Goal: Task Accomplishment & Management: Complete application form

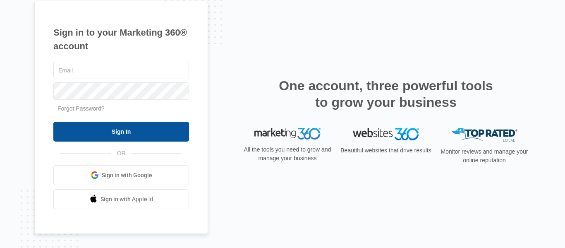
type input "[EMAIL_ADDRESS][DOMAIN_NAME]"
click at [125, 127] on input "Sign In" at bounding box center [121, 132] width 136 height 20
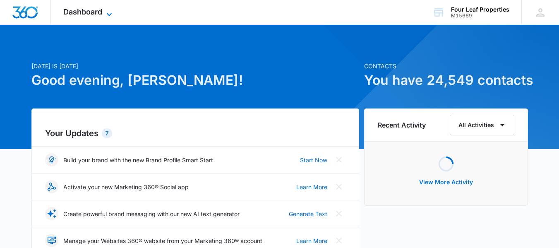
click at [84, 10] on span "Dashboard" at bounding box center [82, 11] width 39 height 9
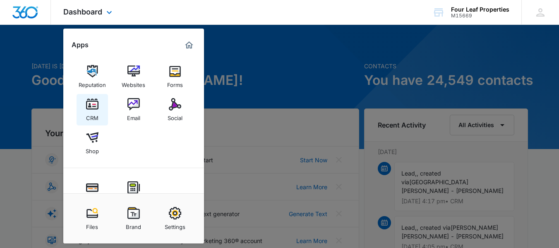
click at [97, 106] on img at bounding box center [92, 104] width 12 height 12
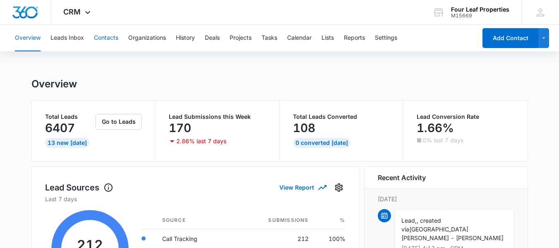
click at [107, 40] on button "Contacts" at bounding box center [106, 38] width 24 height 26
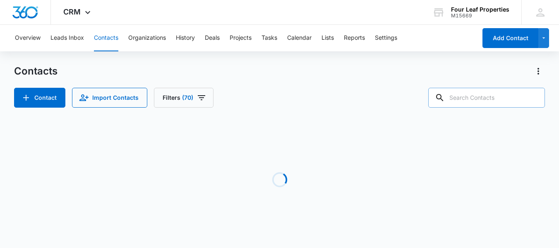
click at [468, 97] on input "text" at bounding box center [486, 98] width 117 height 20
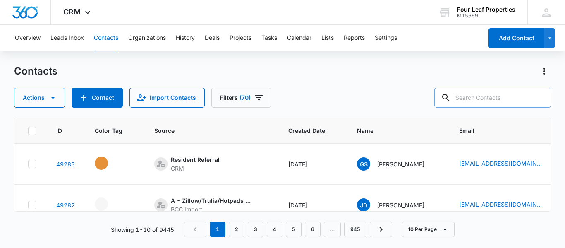
paste input "[EMAIL_ADDRESS][DOMAIN_NAME]"
type input "[EMAIL_ADDRESS][DOMAIN_NAME]"
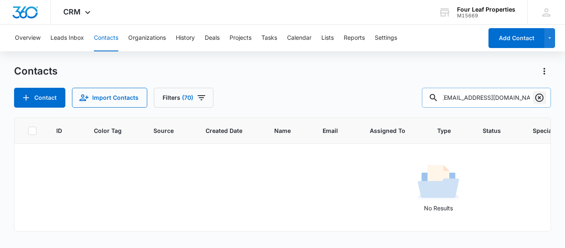
scroll to position [0, 0]
click at [541, 100] on icon "Clear" at bounding box center [540, 98] width 10 height 10
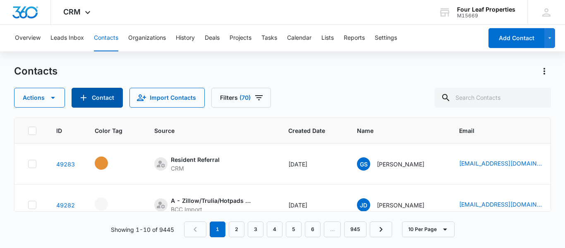
click at [104, 92] on button "Contact" at bounding box center [97, 98] width 51 height 20
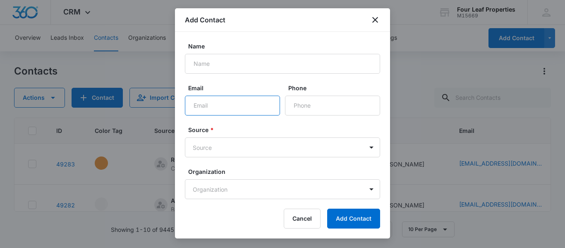
click at [203, 102] on input "Email" at bounding box center [232, 106] width 95 height 20
paste input "[EMAIL_ADDRESS][DOMAIN_NAME]"
type input "[EMAIL_ADDRESS][DOMAIN_NAME]"
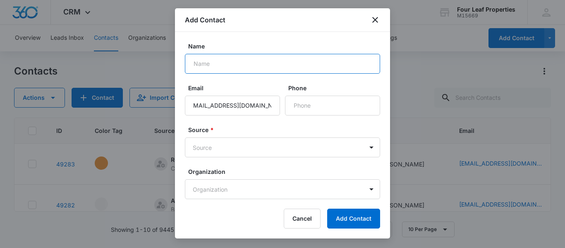
scroll to position [0, 0]
click at [211, 62] on input "Name" at bounding box center [282, 64] width 195 height 20
paste input "[PERSON_NAME]"
type input "[PERSON_NAME]"
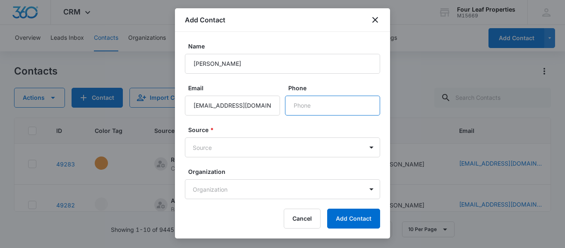
click at [309, 104] on input "Phone" at bounding box center [332, 106] width 95 height 20
paste input "[PHONE_NUMBER]"
type input "[PHONE_NUMBER]"
click at [243, 147] on body "CRM Apps Reputation Websites Forms CRM Email Social Shop Payments POS Content A…" at bounding box center [282, 124] width 565 height 248
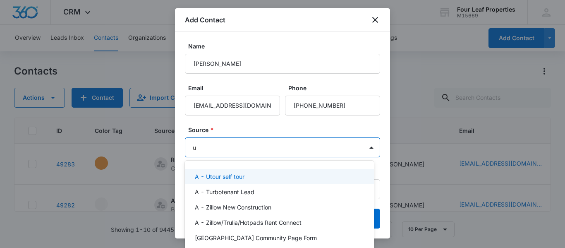
type input "ut"
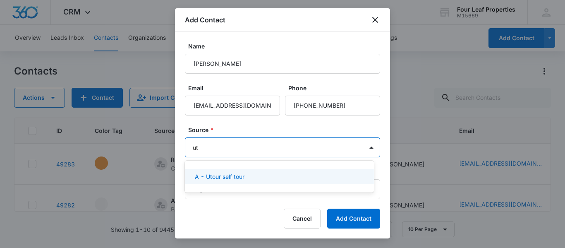
click at [239, 177] on p "A - Utour self tour" at bounding box center [220, 176] width 50 height 9
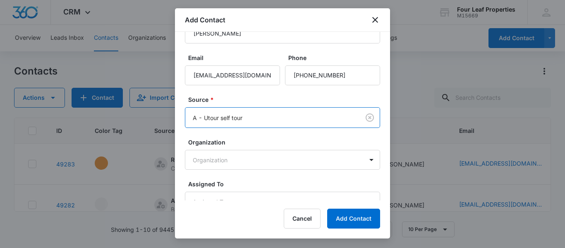
scroll to position [70, 0]
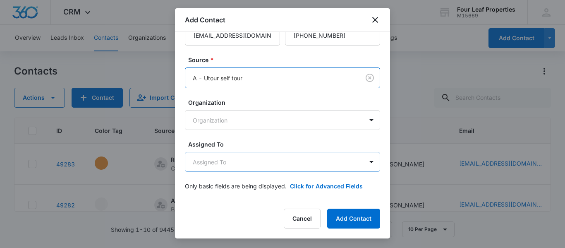
click at [229, 168] on body "CRM Apps Reputation Websites Forms CRM Email Social Shop Payments POS Content A…" at bounding box center [282, 124] width 565 height 248
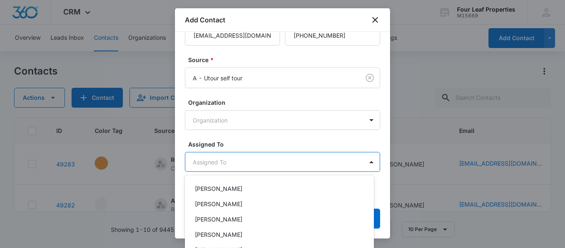
scroll to position [166, 0]
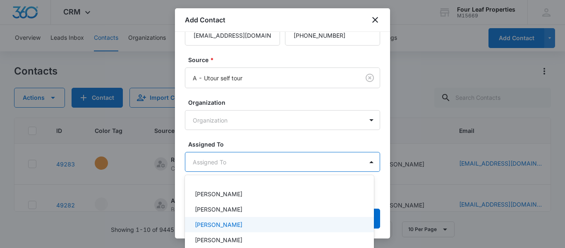
click at [228, 227] on p "[PERSON_NAME]" at bounding box center [219, 224] width 48 height 9
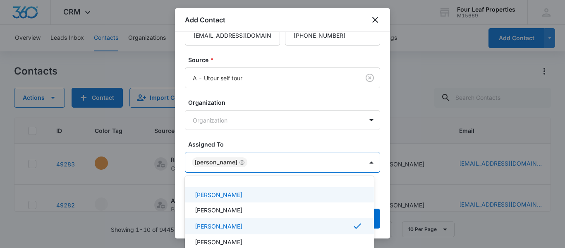
click at [249, 139] on div at bounding box center [282, 124] width 565 height 248
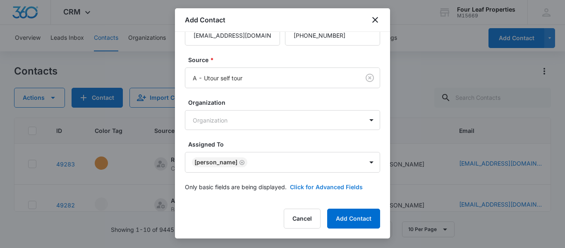
click at [310, 185] on button "Click for Advanced Fields" at bounding box center [326, 186] width 73 height 9
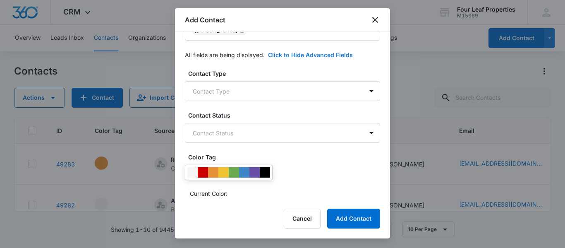
scroll to position [194, 0]
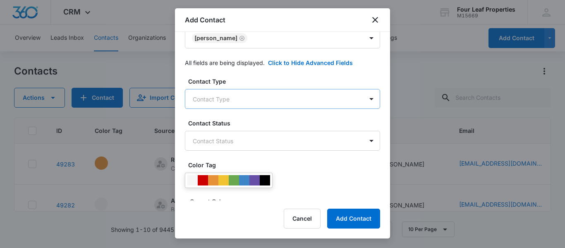
click at [219, 98] on body "CRM Apps Reputation Websites Forms CRM Email Social Shop Payments POS Content A…" at bounding box center [282, 124] width 565 height 248
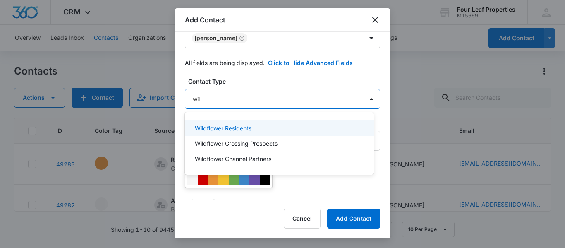
type input "wild"
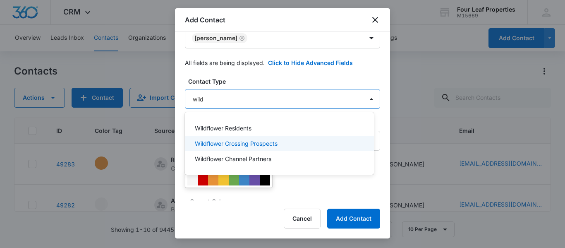
click at [246, 144] on p "Wildflower Crossing Prospects" at bounding box center [236, 143] width 83 height 9
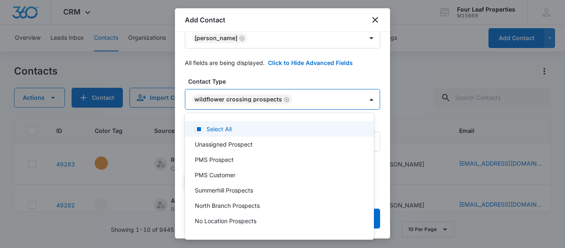
click at [252, 77] on div at bounding box center [282, 124] width 565 height 248
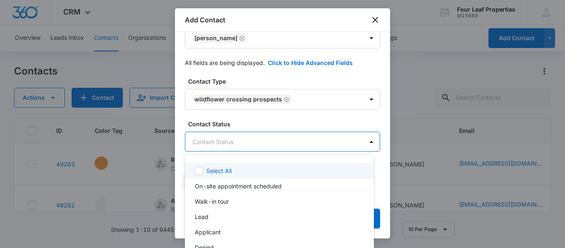
click at [237, 135] on body "CRM Apps Reputation Websites Forms CRM Email Social Shop Payments POS Content A…" at bounding box center [282, 124] width 565 height 248
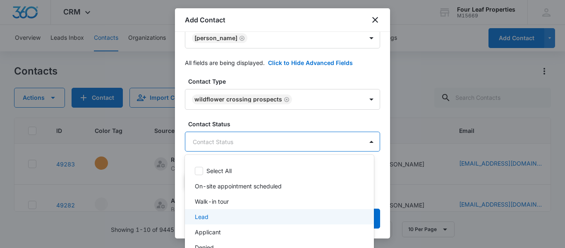
click at [225, 216] on div "Lead" at bounding box center [279, 216] width 168 height 9
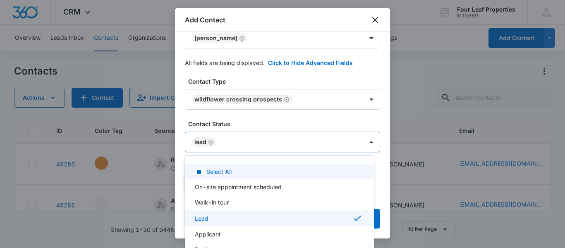
click at [211, 142] on div at bounding box center [282, 124] width 565 height 248
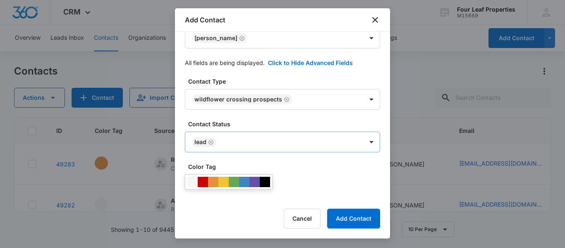
click at [211, 143] on icon "Remove Lead" at bounding box center [211, 142] width 6 height 6
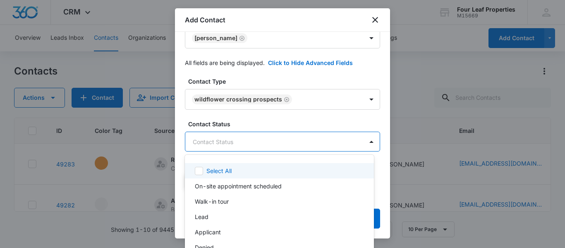
click at [206, 137] on body "CRM Apps Reputation Websites Forms CRM Email Social Shop Payments POS Content A…" at bounding box center [282, 124] width 565 height 248
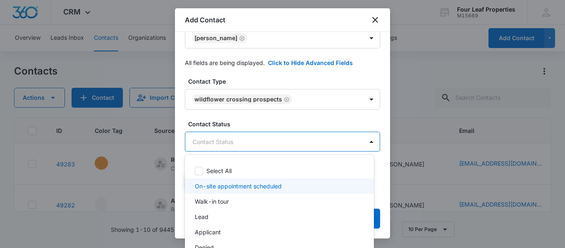
click at [228, 185] on p "On-site appointment scheduled" at bounding box center [238, 186] width 87 height 9
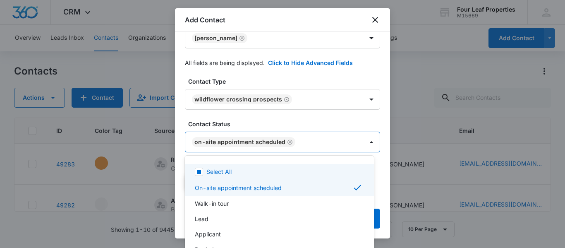
click at [239, 116] on div at bounding box center [282, 124] width 565 height 248
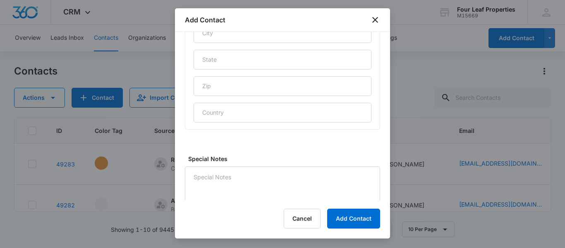
scroll to position [459, 0]
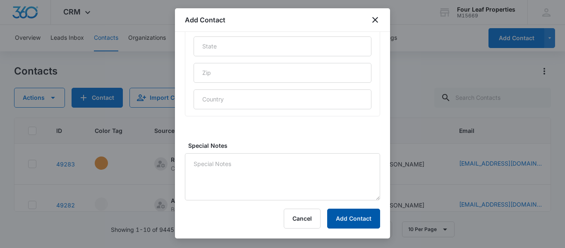
click at [356, 224] on button "Add Contact" at bounding box center [353, 219] width 53 height 20
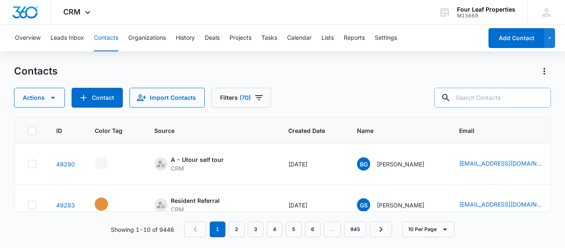
click at [470, 95] on input "text" at bounding box center [493, 98] width 117 height 20
paste input "[EMAIL_ADDRESS][DOMAIN_NAME]"
type input "[EMAIL_ADDRESS][DOMAIN_NAME]"
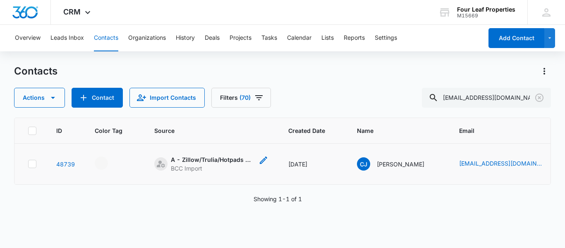
click at [264, 160] on icon "Source - [object Object] - Select to Edit Field" at bounding box center [264, 160] width 10 height 10
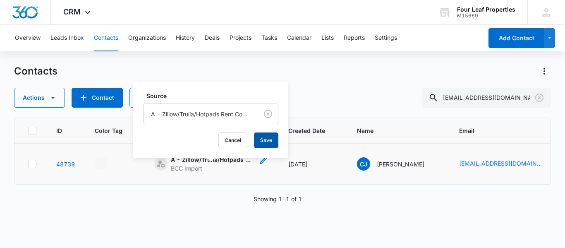
drag, startPoint x: 267, startPoint y: 139, endPoint x: 254, endPoint y: 168, distance: 31.7
click at [267, 139] on button "Save" at bounding box center [266, 140] width 24 height 16
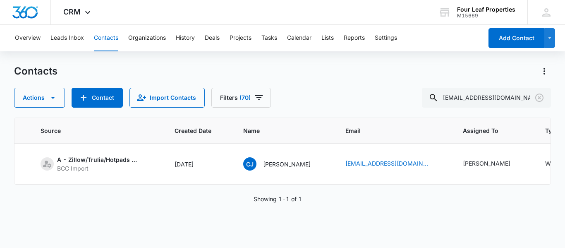
scroll to position [0, 0]
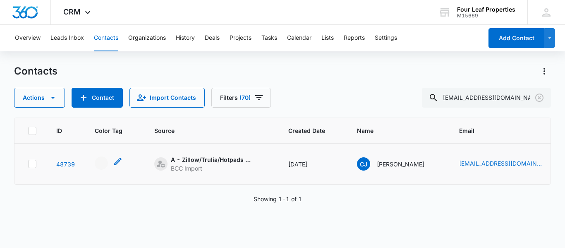
click at [105, 162] on div "- - Select to Edit Field" at bounding box center [101, 162] width 13 height 13
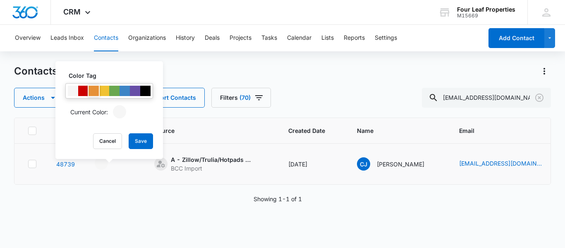
click at [95, 88] on div at bounding box center [94, 91] width 10 height 10
click at [139, 141] on button "Save" at bounding box center [141, 141] width 24 height 16
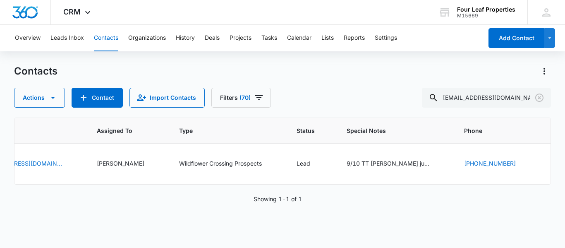
scroll to position [0, 490]
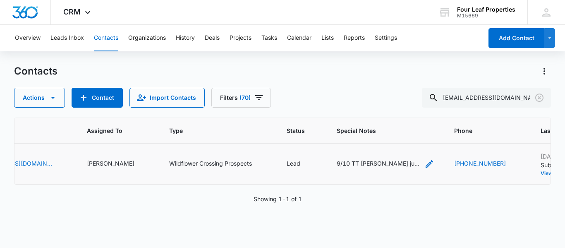
click at [425, 162] on icon "Special Notes - 9/10 TT Ciara just moved from FL no jobs yet - no pets December…" at bounding box center [430, 164] width 10 height 10
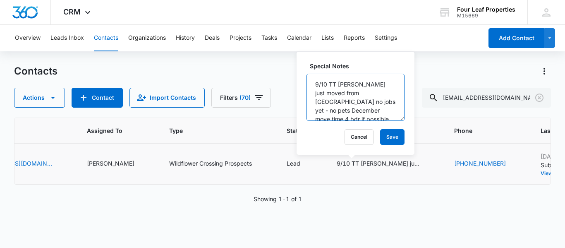
click at [314, 82] on textarea "9/10 TT [PERSON_NAME] just moved from [GEOGRAPHIC_DATA] no jobs yet - no pets D…" at bounding box center [356, 97] width 98 height 47
type textarea "going to apply for 4 bdrm KM 10/10 TT [PERSON_NAME] just moved from [GEOGRAPHIC…"
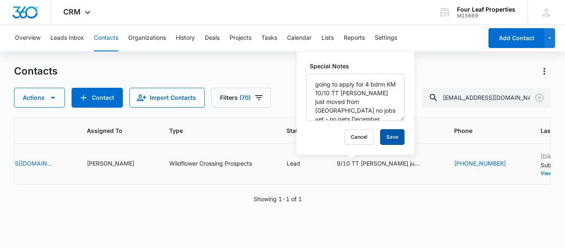
click at [384, 137] on button "Save" at bounding box center [392, 137] width 24 height 16
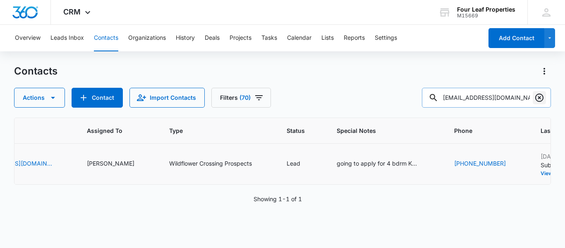
click at [539, 96] on icon "Clear" at bounding box center [539, 98] width 8 height 8
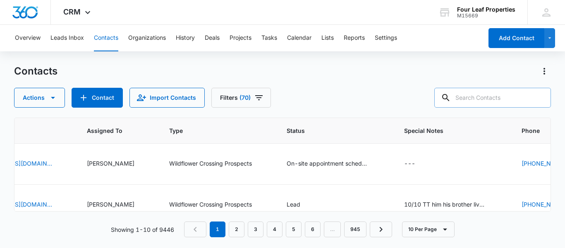
paste input "[EMAIL_ADDRESS][DOMAIN_NAME]"
type input "[EMAIL_ADDRESS][DOMAIN_NAME]"
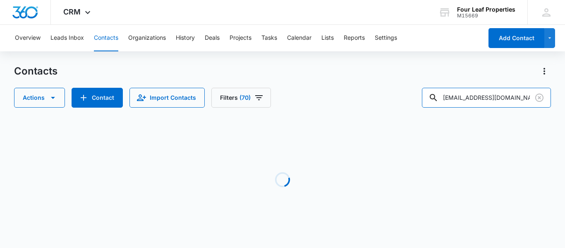
scroll to position [0, 312]
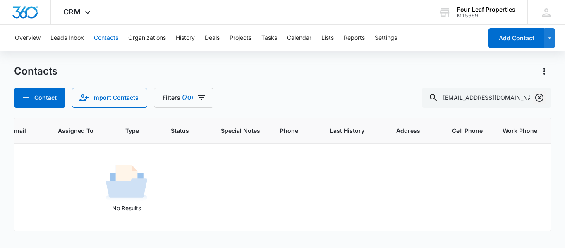
click at [538, 96] on icon "Clear" at bounding box center [540, 98] width 10 height 10
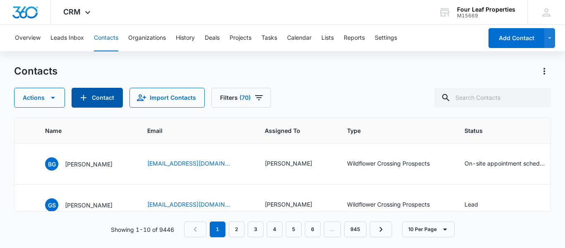
click at [103, 97] on button "Contact" at bounding box center [97, 98] width 51 height 20
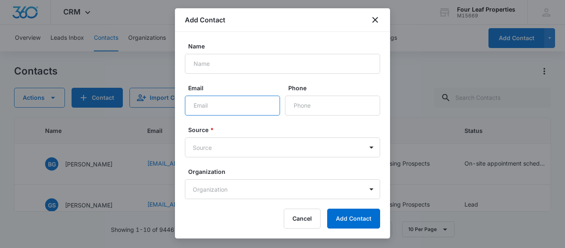
click at [204, 106] on input "Email" at bounding box center [232, 106] width 95 height 20
paste input "[EMAIL_ADDRESS][DOMAIN_NAME]"
type input "[EMAIL_ADDRESS][DOMAIN_NAME]"
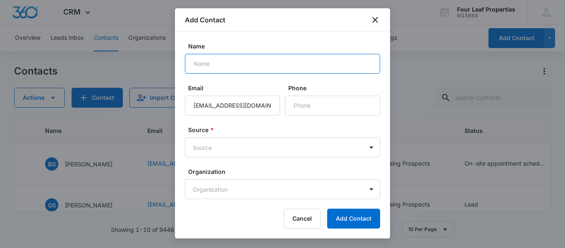
drag, startPoint x: 202, startPoint y: 58, endPoint x: 207, endPoint y: 70, distance: 13.3
click at [201, 58] on input "Name" at bounding box center [282, 64] width 195 height 20
paste input "[PERSON_NAME]"
type input "[PERSON_NAME]"
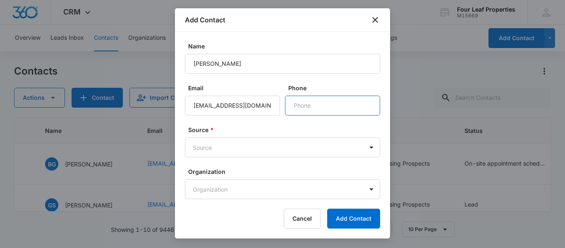
click at [304, 106] on input "Phone" at bounding box center [332, 106] width 95 height 20
paste input "[PHONE_NUMBER]"
type input "[PHONE_NUMBER]"
click at [212, 139] on body "CRM Apps Reputation Websites Forms CRM Email Social Shop Payments POS Content A…" at bounding box center [282, 124] width 565 height 248
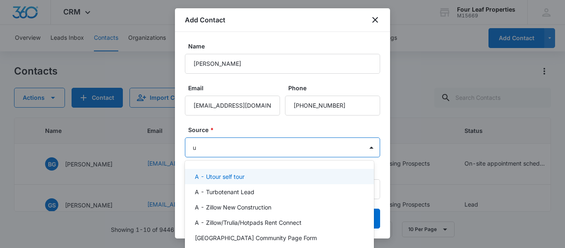
type input "ut"
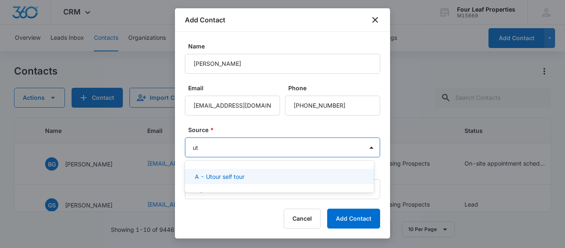
click at [244, 175] on p "A - Utour self tour" at bounding box center [220, 176] width 50 height 9
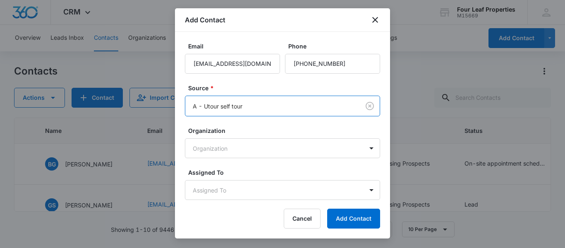
scroll to position [70, 0]
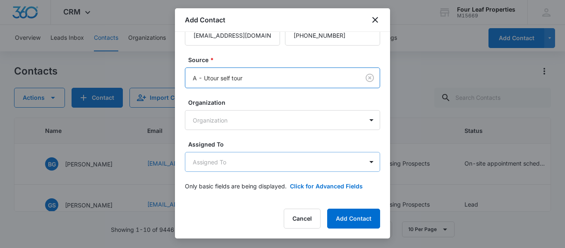
click at [252, 170] on body "CRM Apps Reputation Websites Forms CRM Email Social Shop Payments POS Content A…" at bounding box center [282, 124] width 565 height 248
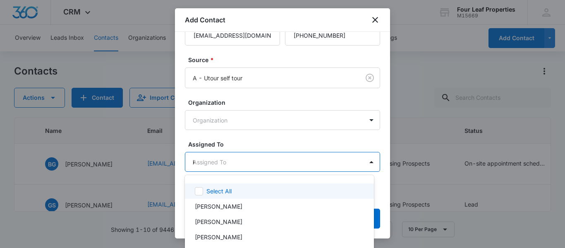
type input "ke"
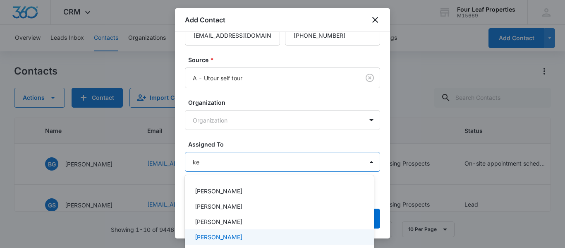
click at [219, 238] on p "[PERSON_NAME]" at bounding box center [219, 237] width 48 height 9
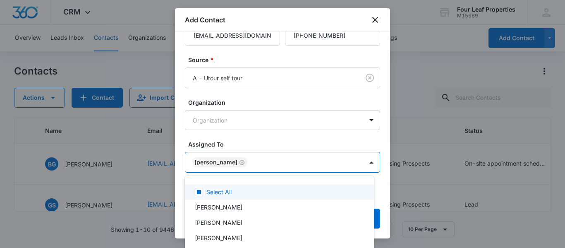
click at [261, 139] on div at bounding box center [282, 124] width 565 height 248
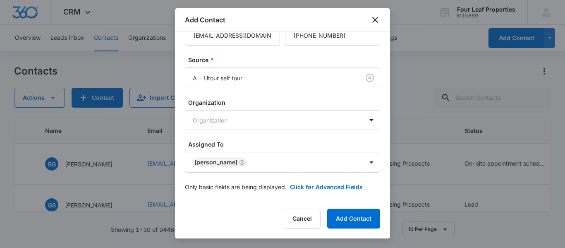
scroll to position [71, 0]
click at [324, 185] on button "Click for Advanced Fields" at bounding box center [326, 186] width 73 height 9
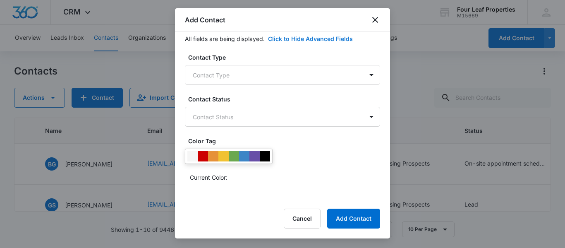
scroll to position [236, 0]
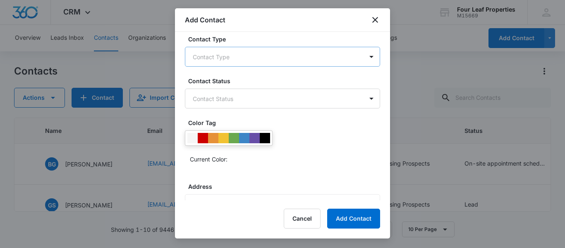
click at [206, 55] on body "CRM Apps Reputation Websites Forms CRM Email Social Shop Payments POS Content A…" at bounding box center [282, 124] width 565 height 248
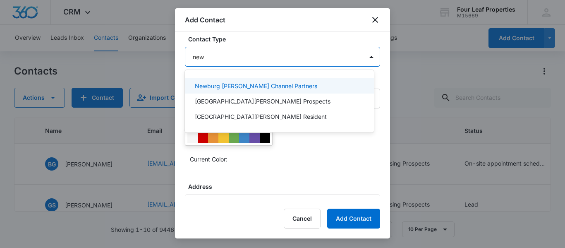
type input "newb"
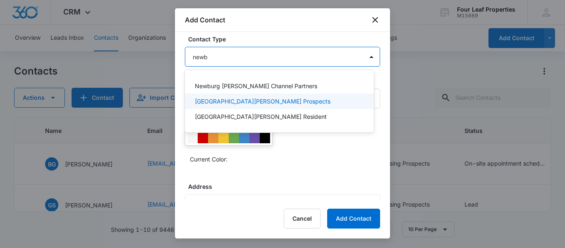
click at [231, 101] on p "[GEOGRAPHIC_DATA][PERSON_NAME] Prospects" at bounding box center [263, 101] width 136 height 9
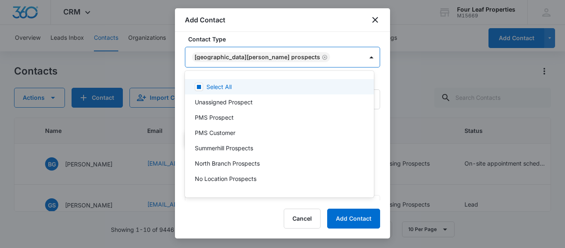
click at [271, 35] on div at bounding box center [282, 124] width 565 height 248
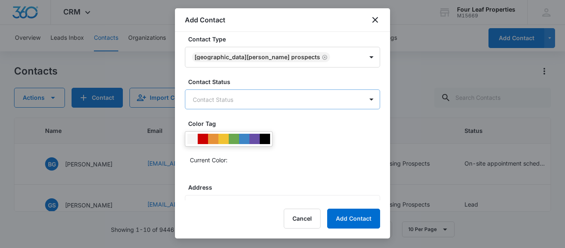
click at [252, 98] on body "CRM Apps Reputation Websites Forms CRM Email Social Shop Payments POS Content A…" at bounding box center [282, 124] width 565 height 248
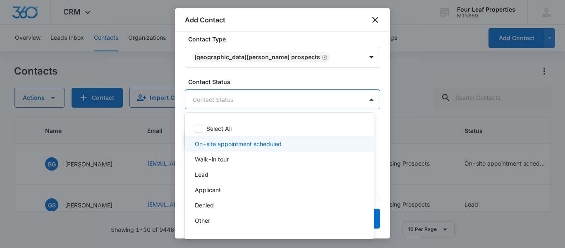
click at [224, 145] on p "On-site appointment scheduled" at bounding box center [238, 143] width 87 height 9
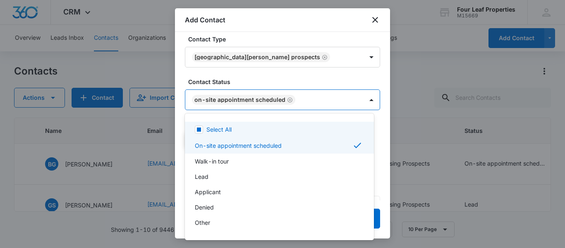
click at [252, 74] on div at bounding box center [282, 124] width 565 height 248
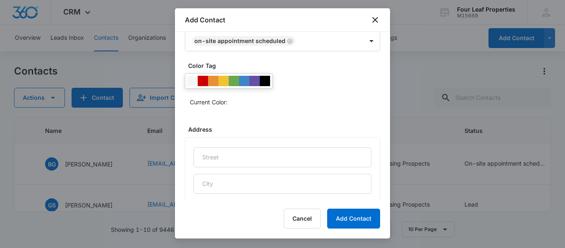
scroll to position [335, 0]
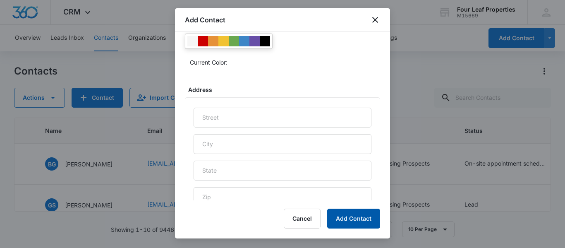
click at [354, 216] on button "Add Contact" at bounding box center [353, 219] width 53 height 20
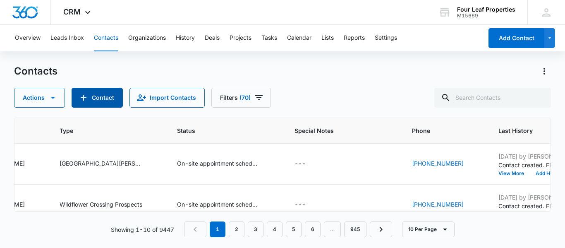
scroll to position [0, 609]
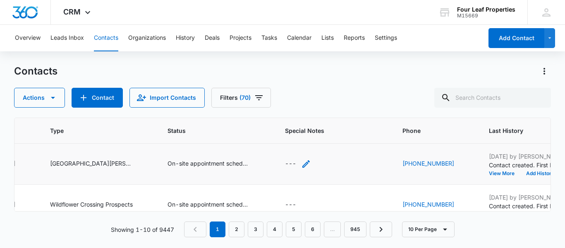
click at [311, 161] on icon "Special Notes - - Select to Edit Field" at bounding box center [306, 164] width 10 height 10
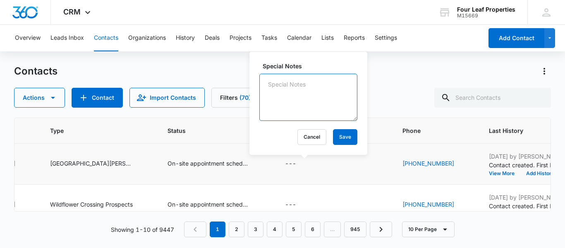
click at [272, 83] on textarea "Special Notes" at bounding box center [308, 97] width 98 height 47
type textarea "LM and sent text"
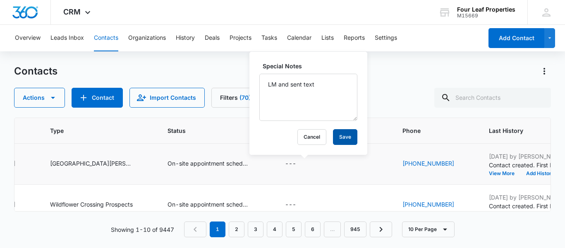
click at [336, 137] on button "Save" at bounding box center [345, 137] width 24 height 16
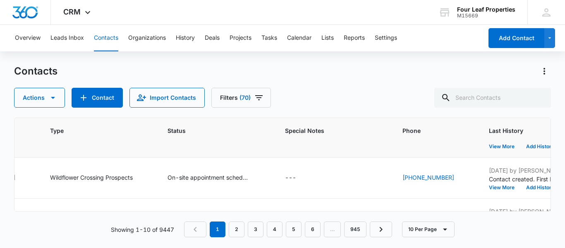
scroll to position [41, 609]
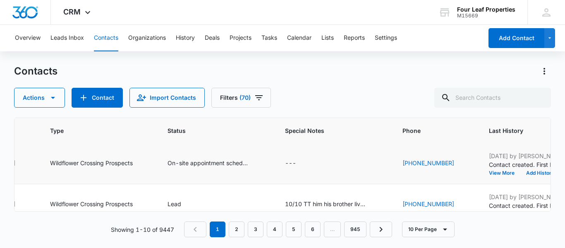
click at [331, 165] on div "---" at bounding box center [334, 163] width 98 height 10
click at [319, 163] on div "---" at bounding box center [334, 163] width 98 height 10
click at [311, 161] on icon "Special Notes - - Select to Edit Field" at bounding box center [306, 163] width 10 height 10
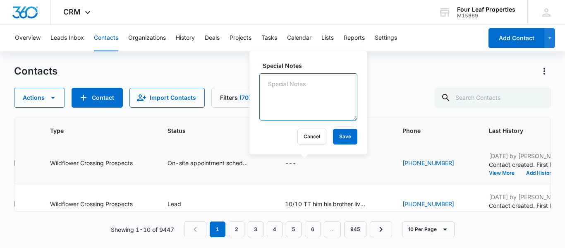
click at [286, 108] on textarea "Special Notes" at bounding box center [308, 96] width 98 height 47
type textarea "left message and sent text"
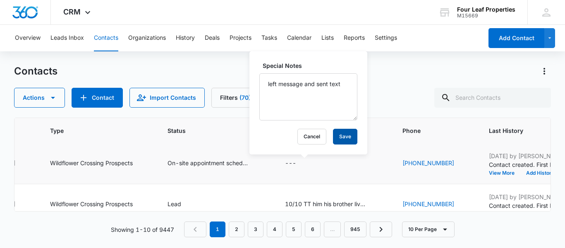
click at [334, 131] on button "Save" at bounding box center [345, 137] width 24 height 16
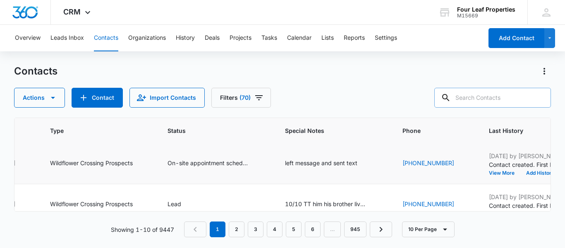
click at [473, 99] on input "text" at bounding box center [493, 98] width 117 height 20
paste input "[EMAIL_ADDRESS][DOMAIN_NAME]"
type input "[EMAIL_ADDRESS][DOMAIN_NAME]"
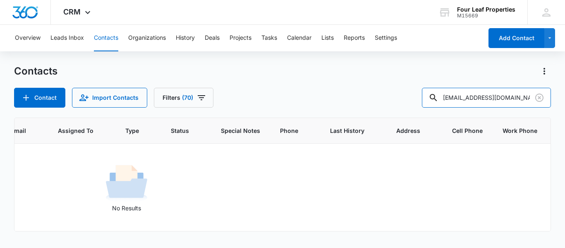
scroll to position [0, 312]
click at [542, 98] on icon "Clear" at bounding box center [540, 98] width 10 height 10
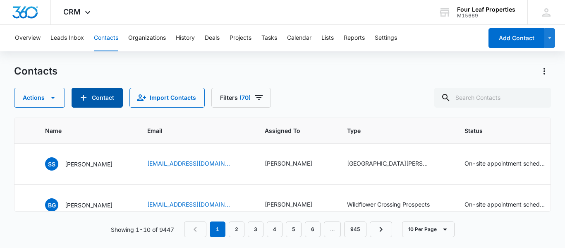
click at [91, 89] on button "Contact" at bounding box center [97, 98] width 51 height 20
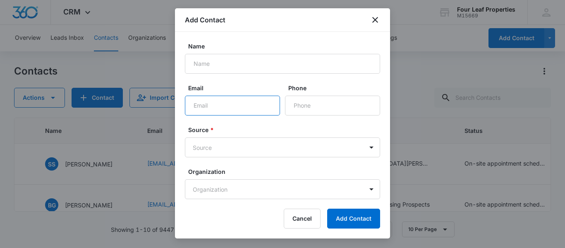
click at [205, 109] on input "Email" at bounding box center [232, 106] width 95 height 20
paste input "[EMAIL_ADDRESS][DOMAIN_NAME]"
type input "[EMAIL_ADDRESS][DOMAIN_NAME]"
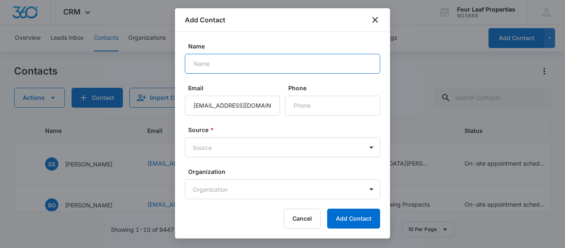
click at [204, 62] on input "Name" at bounding box center [282, 64] width 195 height 20
paste input "[PERSON_NAME]"
type input "[PERSON_NAME]"
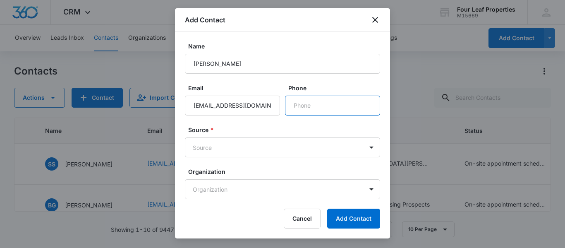
click at [330, 104] on input "Phone" at bounding box center [332, 106] width 95 height 20
paste input "[PHONE_NUMBER]"
type input "[PHONE_NUMBER]"
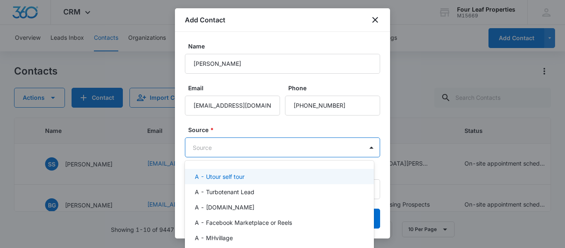
click at [219, 143] on body "CRM Apps Reputation Websites Forms CRM Email Social Shop Payments POS Content A…" at bounding box center [282, 124] width 565 height 248
type input "ut"
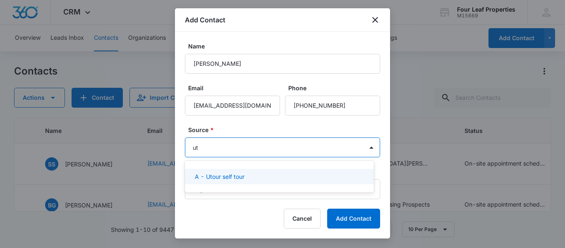
click at [232, 175] on p "A - Utour self tour" at bounding box center [220, 176] width 50 height 9
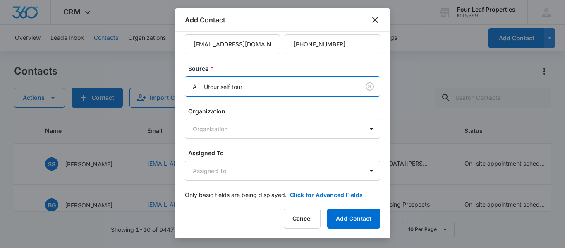
scroll to position [70, 0]
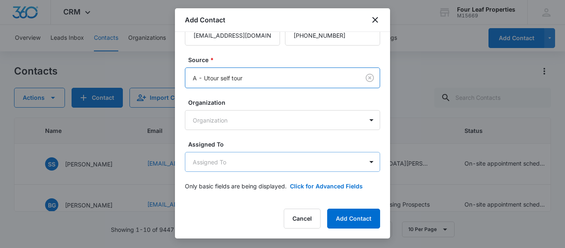
click at [235, 163] on body "CRM Apps Reputation Websites Forms CRM Email Social Shop Payments POS Content A…" at bounding box center [282, 124] width 565 height 248
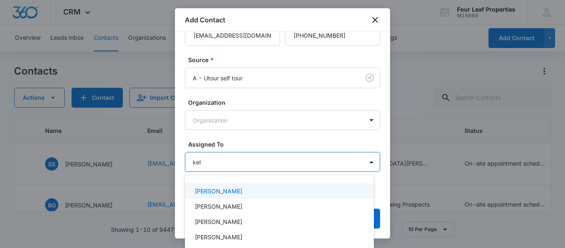
type input "[PERSON_NAME]"
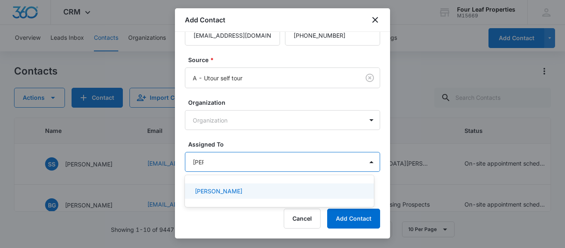
click at [224, 189] on p "[PERSON_NAME]" at bounding box center [219, 191] width 48 height 9
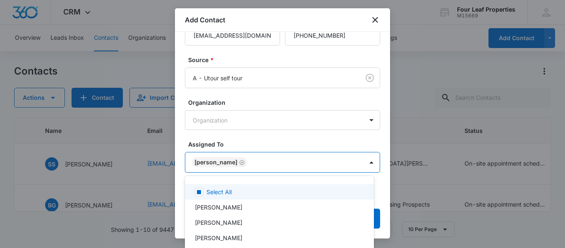
click at [242, 137] on div at bounding box center [282, 124] width 565 height 248
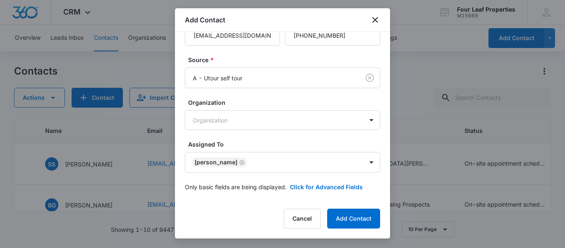
scroll to position [71, 0]
click at [311, 182] on button "Click for Advanced Fields" at bounding box center [326, 186] width 73 height 9
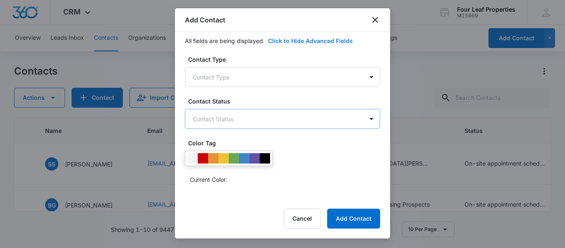
scroll to position [236, 0]
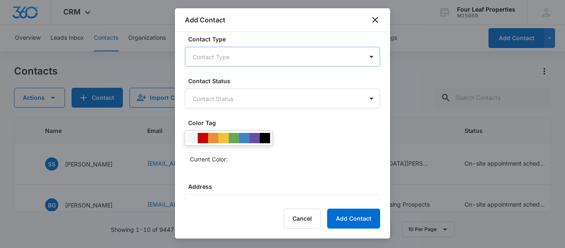
click at [214, 54] on body "CRM Apps Reputation Websites Forms CRM Email Social Shop Payments POS Content A…" at bounding box center [282, 124] width 565 height 248
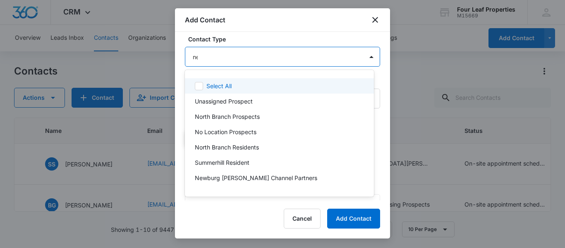
type input "new"
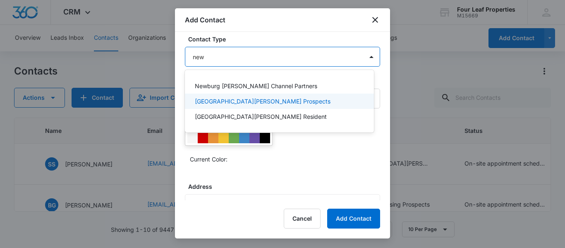
click at [235, 100] on p "[GEOGRAPHIC_DATA][PERSON_NAME] Prospects" at bounding box center [263, 101] width 136 height 9
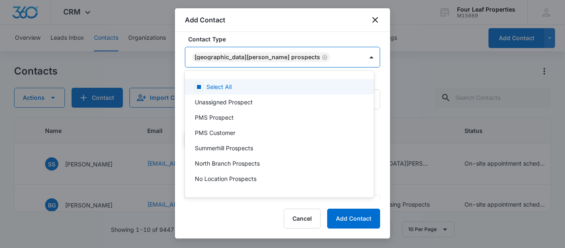
click at [291, 34] on div at bounding box center [282, 124] width 565 height 248
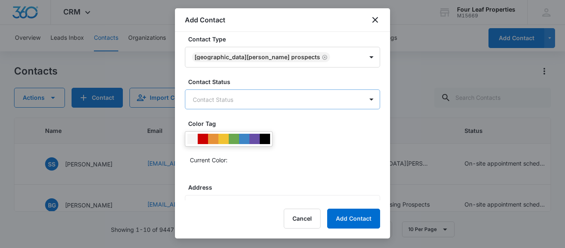
click at [259, 96] on body "CRM Apps Reputation Websites Forms CRM Email Social Shop Payments POS Content A…" at bounding box center [282, 124] width 565 height 248
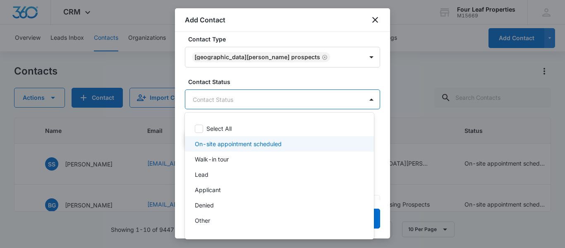
click at [231, 146] on p "On-site appointment scheduled" at bounding box center [238, 143] width 87 height 9
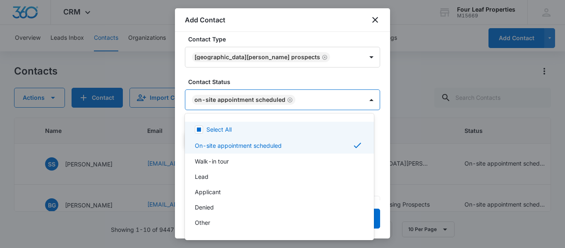
click at [257, 71] on div at bounding box center [282, 124] width 565 height 248
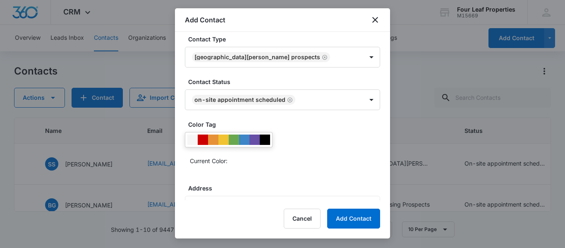
scroll to position [459, 0]
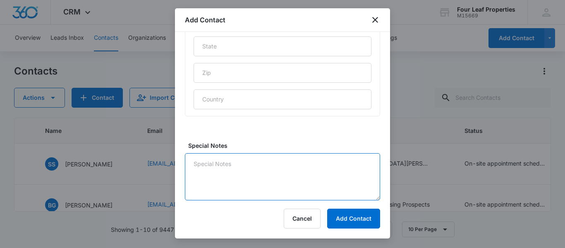
click at [220, 164] on textarea "Special Notes" at bounding box center [282, 176] width 195 height 47
type textarea "sent text and LM"
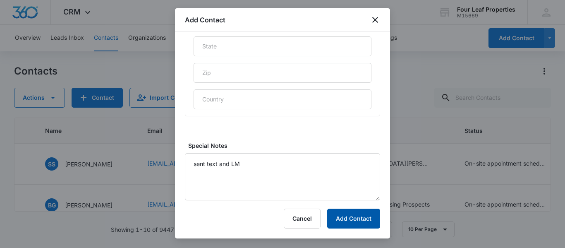
click at [344, 217] on button "Add Contact" at bounding box center [353, 219] width 53 height 20
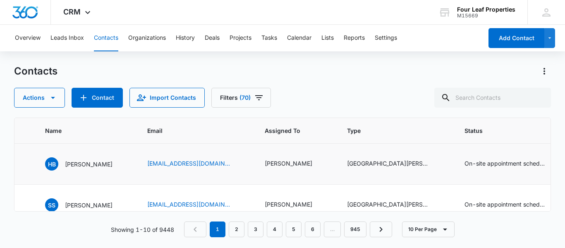
click at [293, 174] on td "[PERSON_NAME]" at bounding box center [296, 164] width 82 height 41
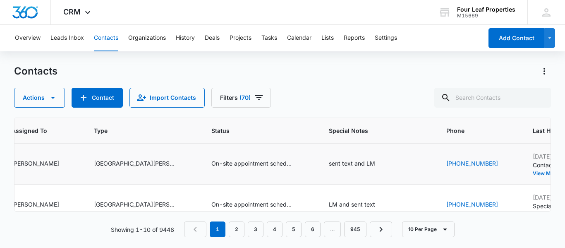
scroll to position [0, 577]
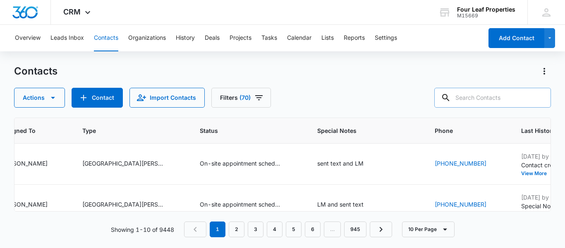
click at [471, 95] on input "text" at bounding box center [493, 98] width 117 height 20
paste input "[EMAIL_ADDRESS][DOMAIN_NAME]"
type input "[EMAIL_ADDRESS][DOMAIN_NAME]"
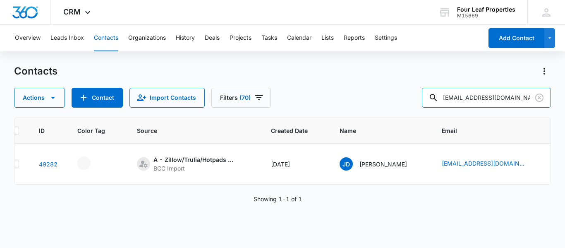
scroll to position [0, 31]
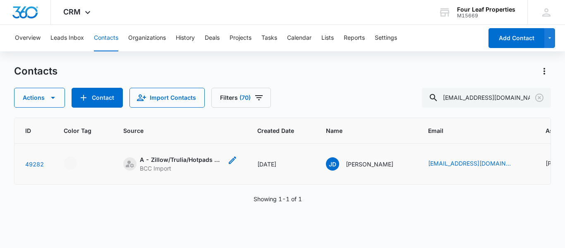
click at [228, 159] on icon "Source - [object Object] - Select to Edit Field" at bounding box center [233, 160] width 10 height 10
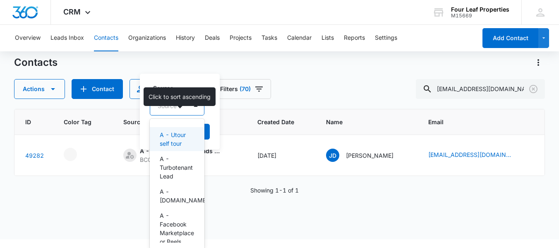
scroll to position [10, 0]
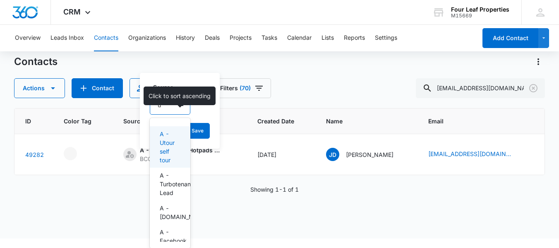
type input "ut"
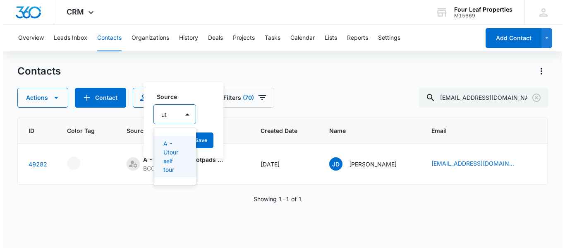
scroll to position [0, 0]
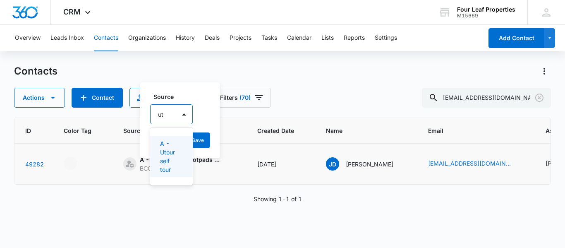
click at [169, 149] on p "A - Utour self tour" at bounding box center [170, 156] width 21 height 35
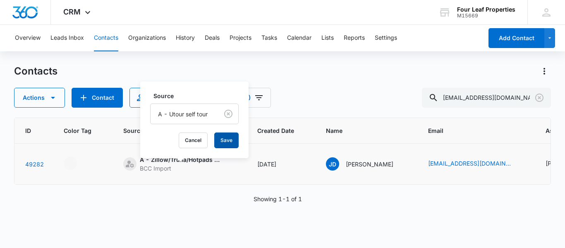
click at [226, 141] on button "Save" at bounding box center [226, 140] width 24 height 16
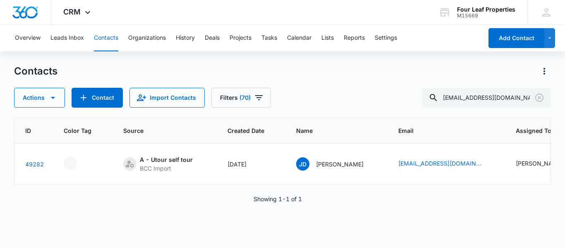
drag, startPoint x: 232, startPoint y: 184, endPoint x: 292, endPoint y: 193, distance: 60.3
click at [292, 193] on div "ID Color Tag Source Created Date Name Email Assigned To Type Status Special Not…" at bounding box center [282, 178] width 537 height 120
click at [356, 203] on div "Showing 1-1 of 1" at bounding box center [282, 198] width 537 height 9
click at [538, 96] on icon "Clear" at bounding box center [540, 98] width 10 height 10
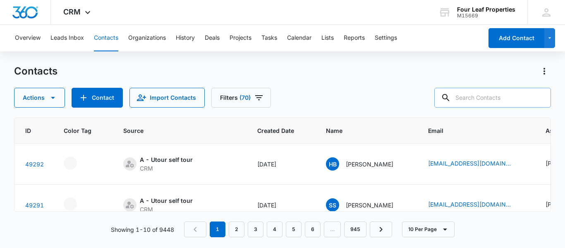
paste input "[EMAIL_ADDRESS][DOMAIN_NAME]"
type input "[EMAIL_ADDRESS][DOMAIN_NAME]"
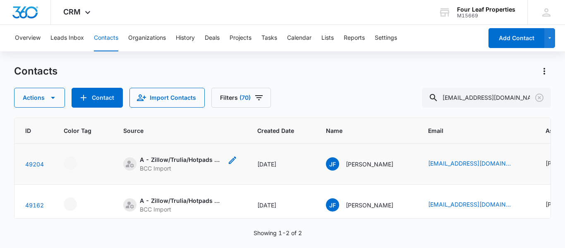
scroll to position [0, 0]
click at [231, 158] on icon "Source - [object Object] - Select to Edit Field" at bounding box center [233, 160] width 10 height 10
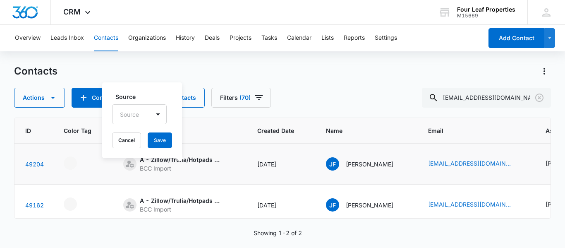
click at [142, 116] on div "Source Source Cancel Save" at bounding box center [142, 120] width 80 height 76
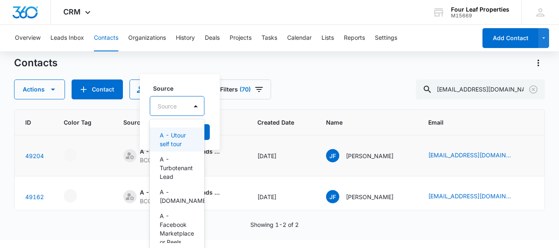
scroll to position [10, 0]
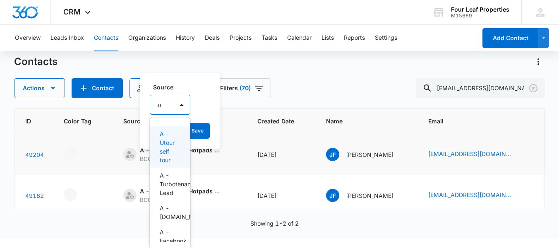
type input "ut"
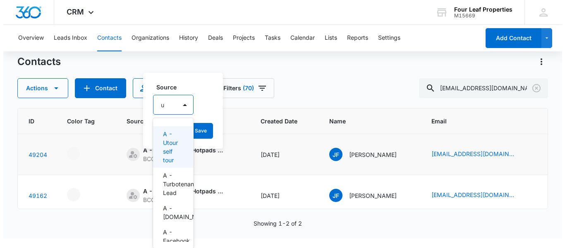
scroll to position [0, 0]
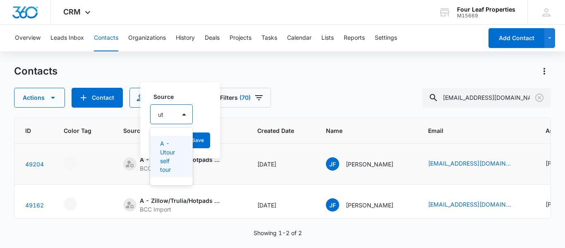
click at [166, 152] on p "A - Utour self tour" at bounding box center [170, 156] width 21 height 35
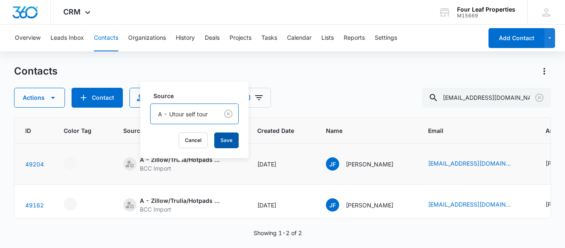
click at [220, 139] on button "Save" at bounding box center [226, 140] width 24 height 16
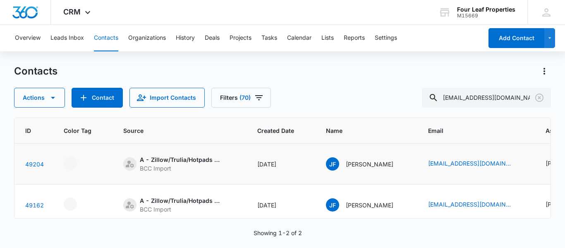
click at [201, 177] on td "A - Zillow/Trulia/Hotpads Rent Connect BCC Import Cancel Loading Save" at bounding box center [180, 164] width 134 height 41
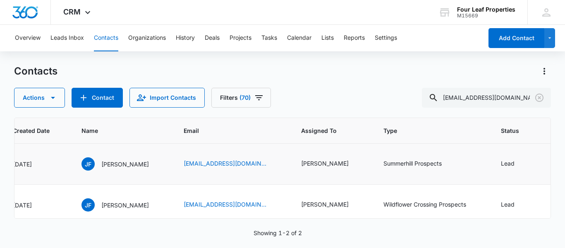
scroll to position [0, 279]
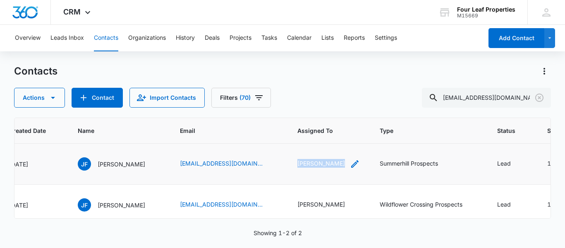
drag, startPoint x: 201, startPoint y: 177, endPoint x: 342, endPoint y: 167, distance: 141.1
click at [342, 167] on tr "49204 A - Utour self tour BCC Import [DATE] [PERSON_NAME] [EMAIL_ADDRESS][DOMAI…" at bounding box center [382, 164] width 1294 height 41
click at [350, 163] on icon "Assigned To - Adam Schoenborn - Select to Edit Field" at bounding box center [355, 164] width 10 height 10
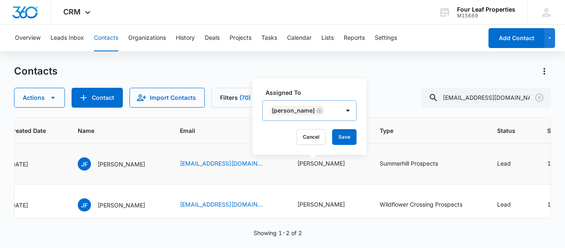
click at [322, 110] on icon "Remove Adam Schoenborn" at bounding box center [319, 110] width 5 height 5
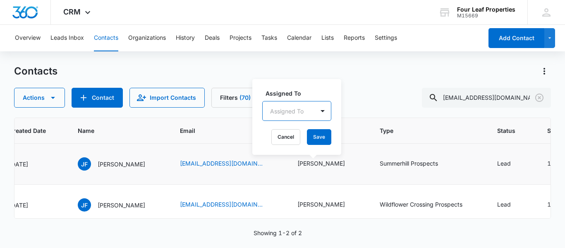
click at [306, 111] on div "Assigned To" at bounding box center [289, 111] width 52 height 19
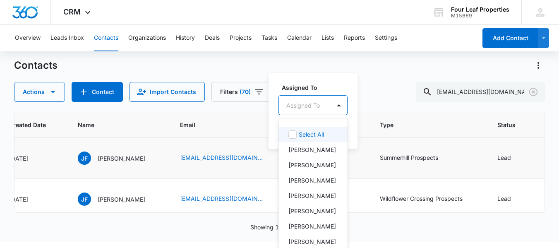
scroll to position [6, 0]
type input "ke"
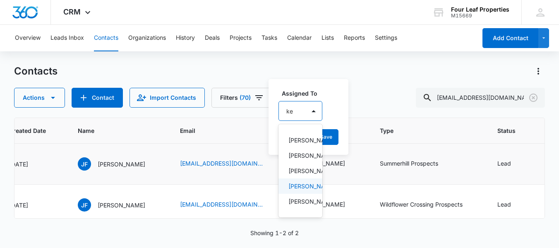
click at [294, 190] on p "[PERSON_NAME]" at bounding box center [299, 186] width 22 height 9
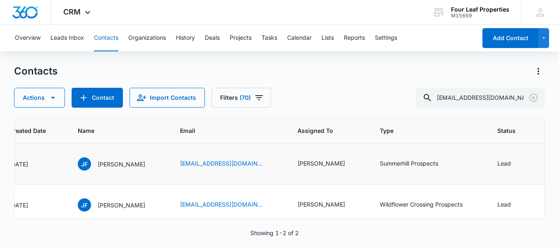
click at [387, 81] on div "Contacts Actions Contact Import Contacts Filters (70) [EMAIL_ADDRESS][DOMAIN_NA…" at bounding box center [279, 86] width 531 height 43
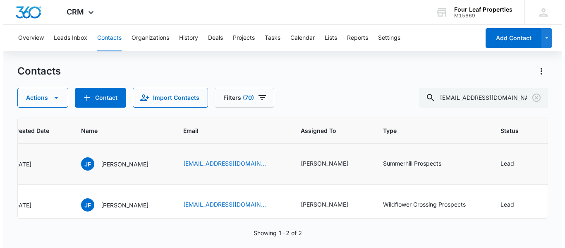
scroll to position [0, 0]
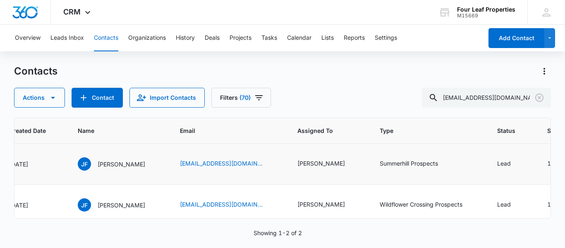
drag, startPoint x: 340, startPoint y: 165, endPoint x: 341, endPoint y: 158, distance: 6.7
click at [350, 163] on icon "Assigned To - Adam Schoenborn - Select to Edit Field" at bounding box center [355, 164] width 10 height 10
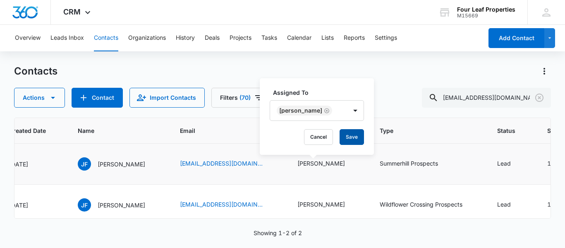
click at [346, 135] on button "Save" at bounding box center [352, 137] width 24 height 16
click at [444, 162] on icon "Type - Summerhill Prospects - Select to Edit Field" at bounding box center [447, 163] width 7 height 7
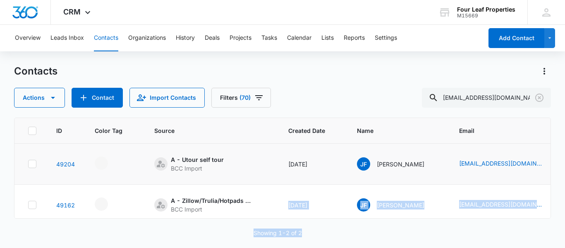
drag, startPoint x: 233, startPoint y: 219, endPoint x: 376, endPoint y: 232, distance: 143.3
click at [376, 232] on div "ID Color Tag Source Created Date Name Email Assigned To Type Status Special Not…" at bounding box center [282, 178] width 537 height 120
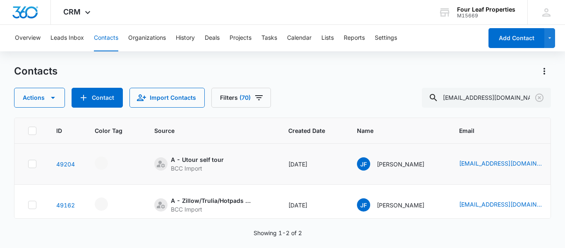
drag, startPoint x: 252, startPoint y: 181, endPoint x: 241, endPoint y: 209, distance: 29.4
click at [252, 181] on td "A - Utour self tour BCC Import" at bounding box center [211, 164] width 134 height 41
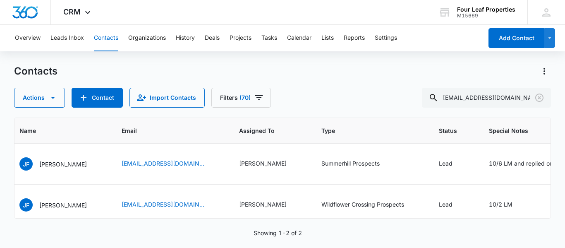
scroll to position [0, 364]
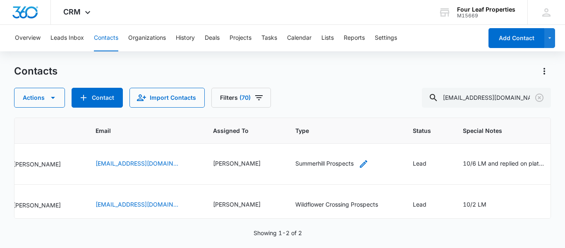
click at [359, 162] on icon "Type - Summerhill Prospects - Select to Edit Field" at bounding box center [364, 164] width 10 height 10
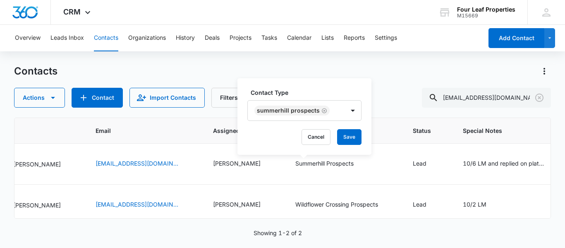
click at [323, 108] on icon "Remove Summerhill Prospects" at bounding box center [325, 111] width 6 height 6
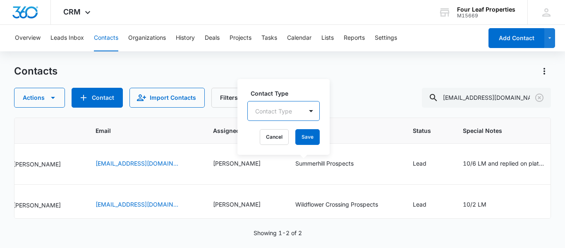
click at [282, 103] on div "Contact Type" at bounding box center [275, 111] width 55 height 19
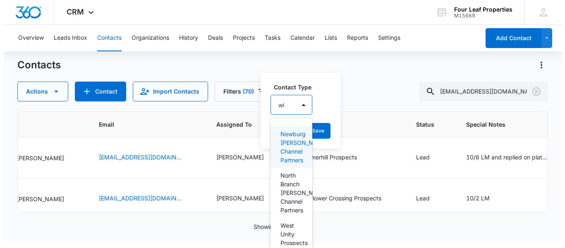
scroll to position [0, 0]
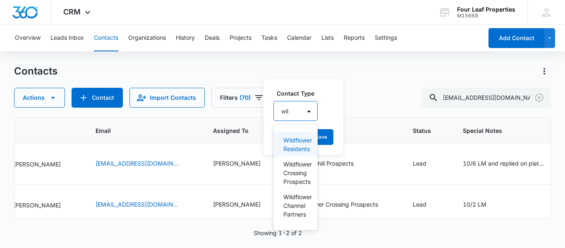
type input "wild"
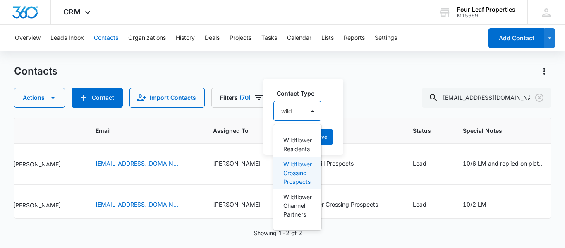
click at [295, 170] on p "Wildflower Crossing Prospects" at bounding box center [296, 173] width 26 height 26
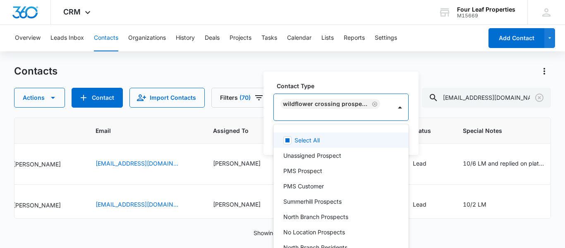
click at [345, 67] on div "Contacts" at bounding box center [282, 71] width 537 height 13
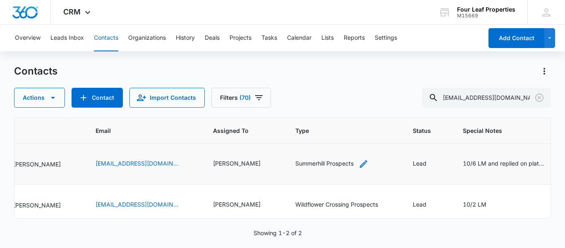
drag, startPoint x: 338, startPoint y: 166, endPoint x: 337, endPoint y: 159, distance: 6.7
click at [359, 165] on icon "Type - Summerhill Prospects - Select to Edit Field" at bounding box center [364, 164] width 10 height 10
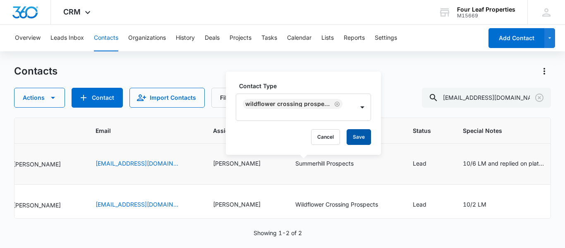
click at [355, 136] on button "Save" at bounding box center [359, 137] width 24 height 16
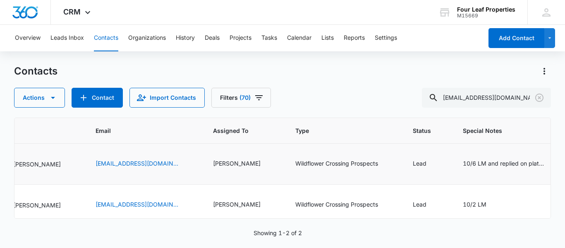
click at [326, 173] on td "Wildflower Crossing Prospects" at bounding box center [345, 164] width 118 height 41
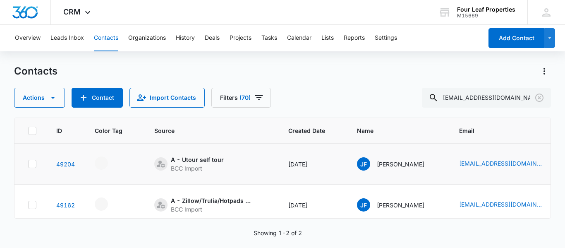
drag, startPoint x: 31, startPoint y: 163, endPoint x: 36, endPoint y: 181, distance: 19.1
click at [31, 163] on icon at bounding box center [32, 163] width 7 height 7
click at [28, 164] on input "checkbox" at bounding box center [28, 164] width 0 height 0
click at [32, 204] on icon at bounding box center [32, 204] width 7 height 7
click at [28, 205] on input "checkbox" at bounding box center [28, 205] width 0 height 0
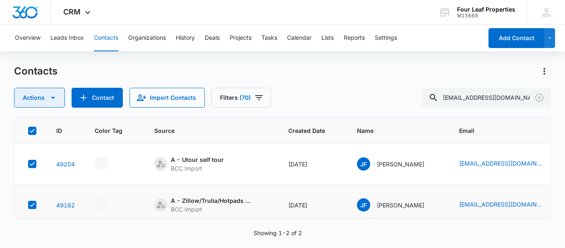
click at [56, 100] on icon "button" at bounding box center [53, 98] width 10 height 10
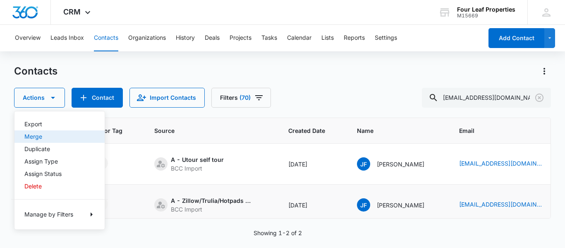
click at [39, 135] on div "Merge" at bounding box center [54, 137] width 60 height 6
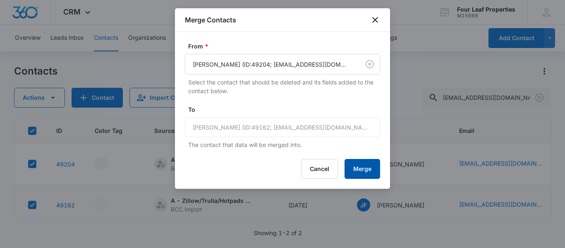
click at [366, 171] on button "Merge" at bounding box center [363, 169] width 36 height 20
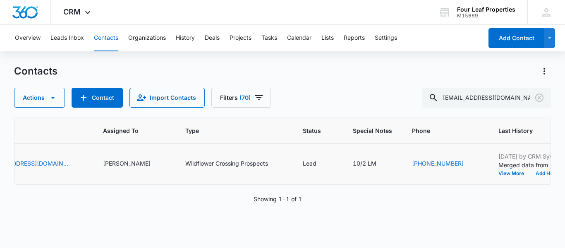
scroll to position [0, 476]
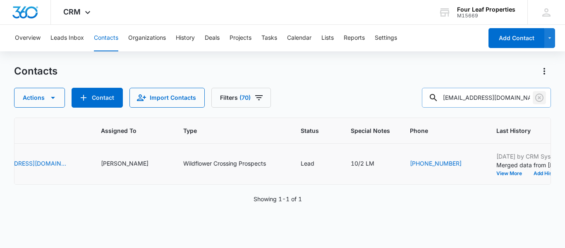
drag, startPoint x: 540, startPoint y: 96, endPoint x: 472, endPoint y: 96, distance: 67.9
click at [540, 96] on icon "Clear" at bounding box center [540, 98] width 10 height 10
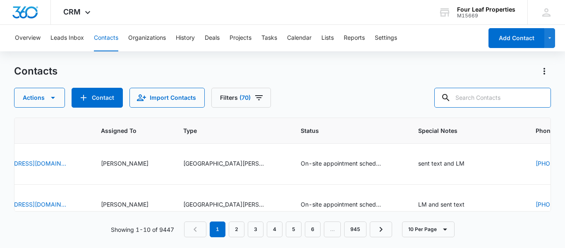
paste input "[EMAIL_ADDRESS][DOMAIN_NAME]"
type input "[EMAIL_ADDRESS][DOMAIN_NAME]"
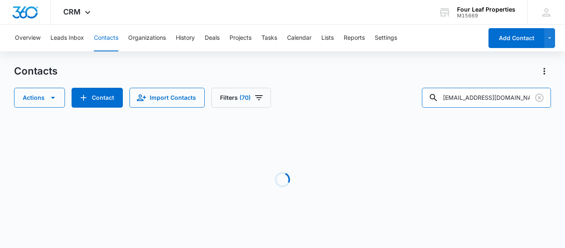
scroll to position [0, 312]
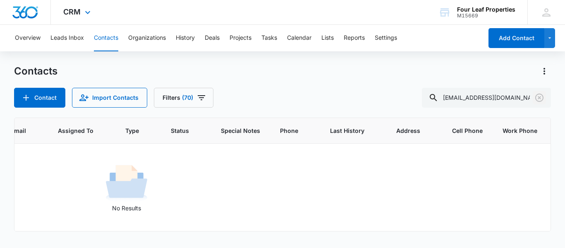
drag, startPoint x: 539, startPoint y: 98, endPoint x: 267, endPoint y: 3, distance: 288.6
click at [539, 98] on icon "Clear" at bounding box center [539, 98] width 8 height 8
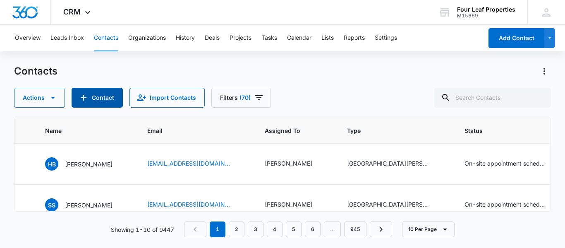
click at [98, 96] on button "Contact" at bounding box center [97, 98] width 51 height 20
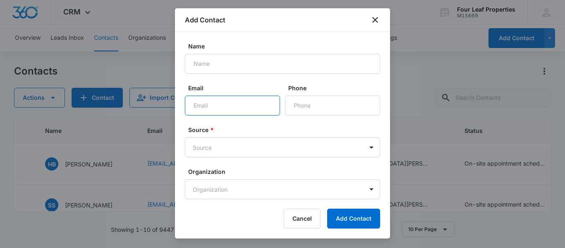
click at [203, 107] on input "Email" at bounding box center [232, 106] width 95 height 20
paste input "[EMAIL_ADDRESS][DOMAIN_NAME]"
type input "[EMAIL_ADDRESS][DOMAIN_NAME]"
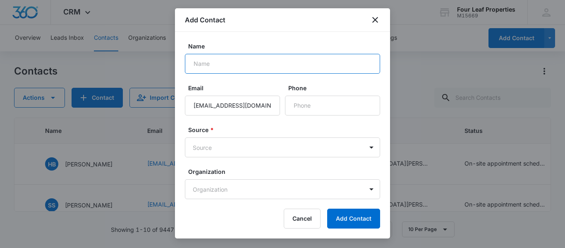
click at [214, 63] on input "Name" at bounding box center [282, 64] width 195 height 20
paste input "[PERSON_NAME]"
type input "[PERSON_NAME]"
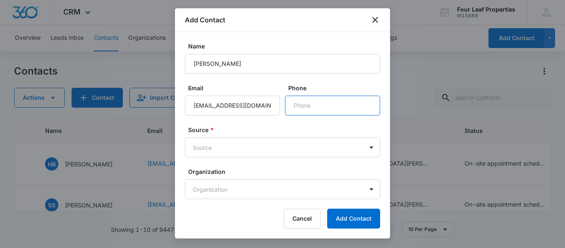
click at [309, 103] on input "Phone" at bounding box center [332, 106] width 95 height 20
paste input "[PHONE_NUMBER]"
type input "[PHONE_NUMBER]"
click at [228, 149] on body "CRM Apps Reputation Websites Forms CRM Email Social Shop Payments POS Content A…" at bounding box center [282, 124] width 565 height 248
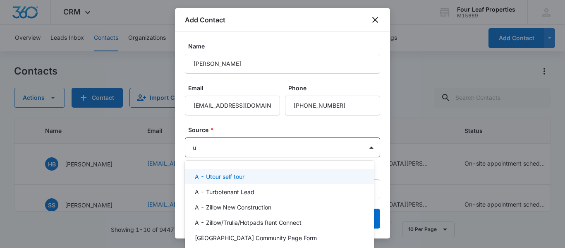
type input "ut"
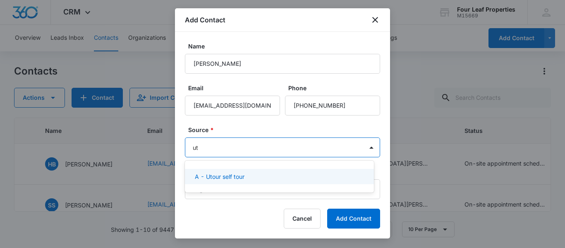
click at [231, 178] on p "A - Utour self tour" at bounding box center [220, 176] width 50 height 9
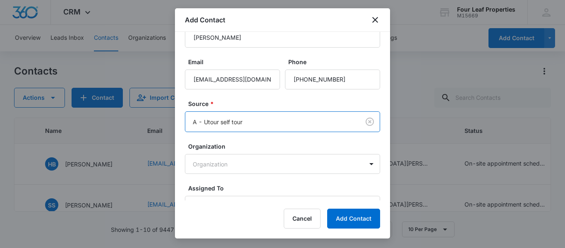
scroll to position [70, 0]
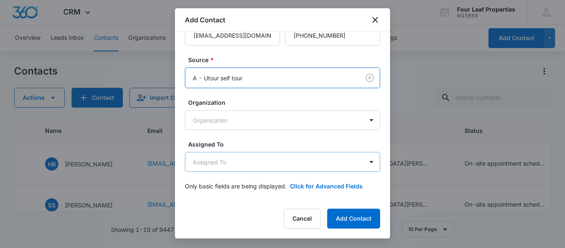
click at [218, 168] on body "CRM Apps Reputation Websites Forms CRM Email Social Shop Payments POS Content A…" at bounding box center [282, 124] width 565 height 248
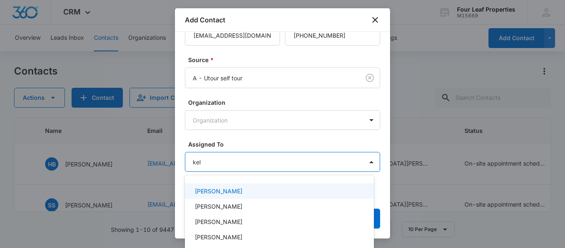
type input "[PERSON_NAME]"
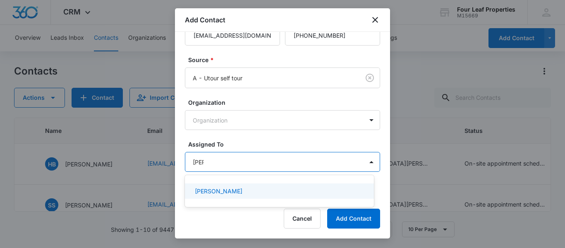
click at [223, 190] on p "[PERSON_NAME]" at bounding box center [219, 191] width 48 height 9
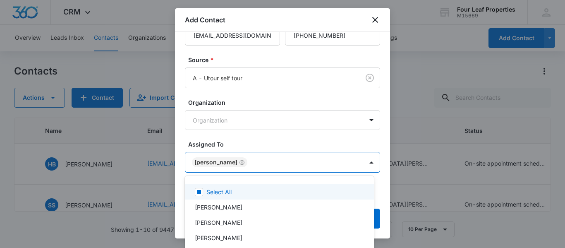
click at [228, 133] on div at bounding box center [282, 124] width 565 height 248
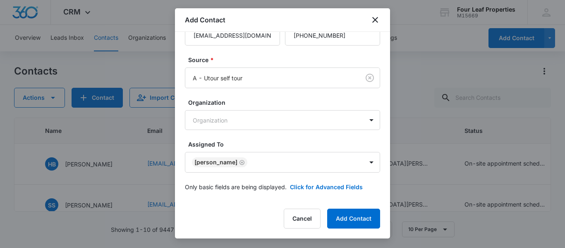
scroll to position [71, 0]
drag, startPoint x: 324, startPoint y: 186, endPoint x: 317, endPoint y: 185, distance: 7.9
click at [325, 186] on button "Click for Advanced Fields" at bounding box center [326, 186] width 73 height 9
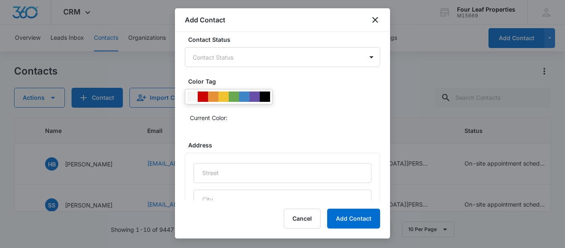
scroll to position [195, 0]
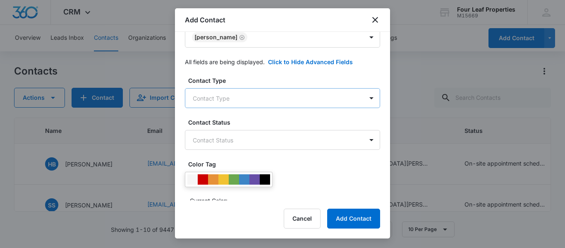
click at [219, 91] on body "CRM Apps Reputation Websites Forms CRM Email Social Shop Payments POS Content A…" at bounding box center [282, 124] width 565 height 248
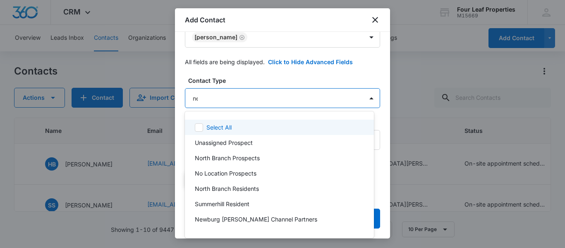
type input "new"
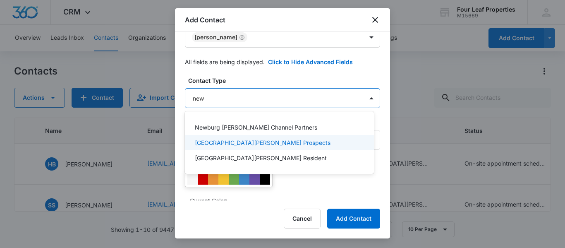
click at [264, 140] on p "[GEOGRAPHIC_DATA][PERSON_NAME] Prospects" at bounding box center [263, 142] width 136 height 9
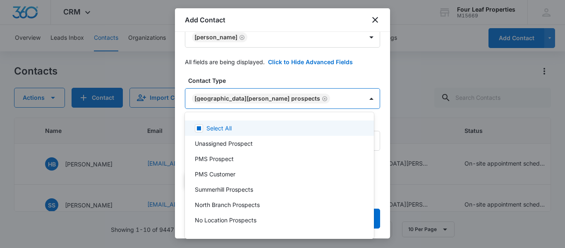
click at [270, 75] on div at bounding box center [282, 124] width 565 height 248
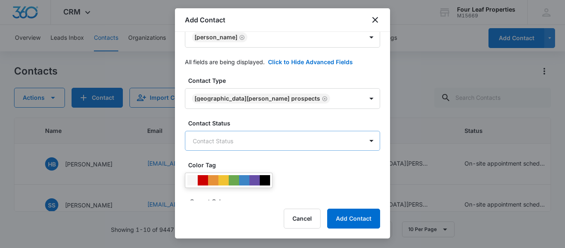
click at [248, 141] on body "CRM Apps Reputation Websites Forms CRM Email Social Shop Payments POS Content A…" at bounding box center [282, 124] width 565 height 248
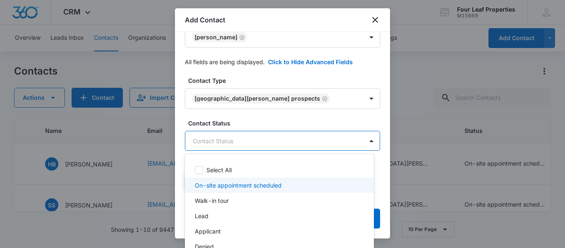
click at [245, 185] on p "On-site appointment scheduled" at bounding box center [238, 185] width 87 height 9
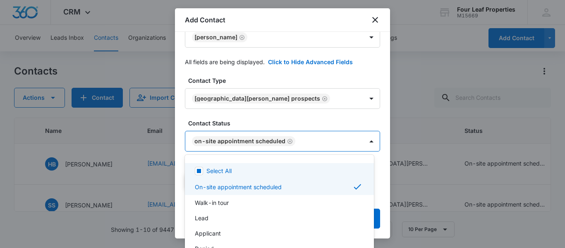
click at [255, 115] on div at bounding box center [282, 124] width 565 height 248
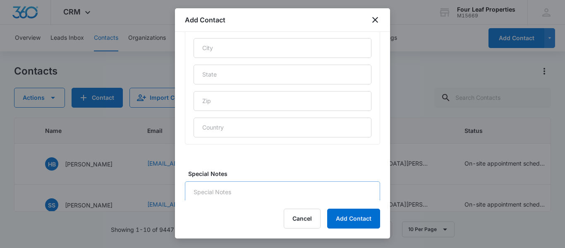
scroll to position [459, 0]
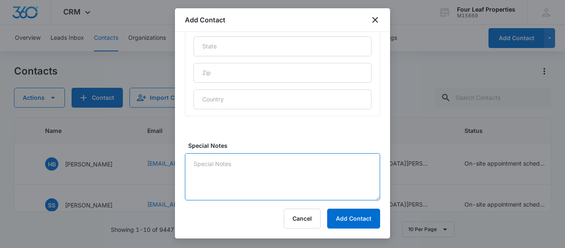
click at [236, 176] on textarea "Special Notes" at bounding box center [282, 176] width 195 height 47
type textarea "LM and texted"
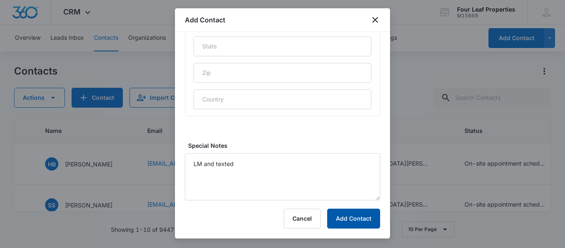
click at [346, 218] on button "Add Contact" at bounding box center [353, 219] width 53 height 20
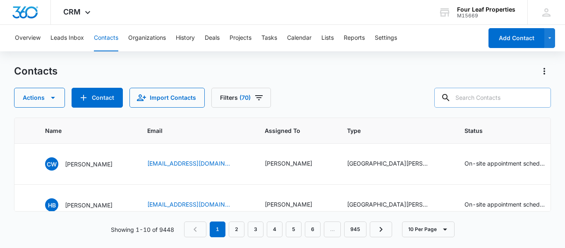
click at [474, 99] on input "text" at bounding box center [493, 98] width 117 height 20
paste input "[PERSON_NAME][EMAIL_ADDRESS][PERSON_NAME][DOMAIN_NAME]"
type input "[PERSON_NAME][EMAIL_ADDRESS][PERSON_NAME][DOMAIN_NAME]"
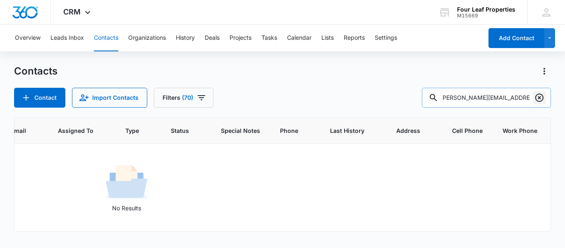
scroll to position [0, 0]
click at [539, 98] on icon "Clear" at bounding box center [540, 98] width 10 height 10
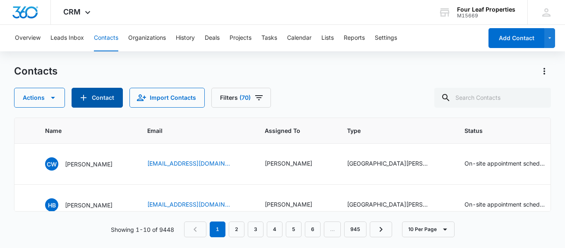
click at [104, 98] on button "Contact" at bounding box center [97, 98] width 51 height 20
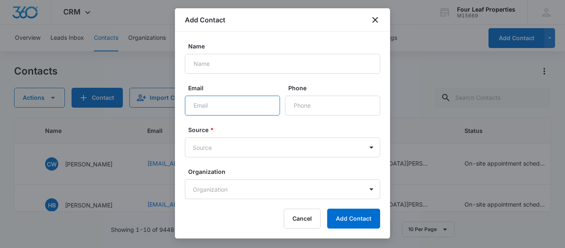
click at [199, 103] on input "Email" at bounding box center [232, 106] width 95 height 20
paste input "[PERSON_NAME][EMAIL_ADDRESS][PERSON_NAME][DOMAIN_NAME]"
type input "[PERSON_NAME][EMAIL_ADDRESS][PERSON_NAME][DOMAIN_NAME]"
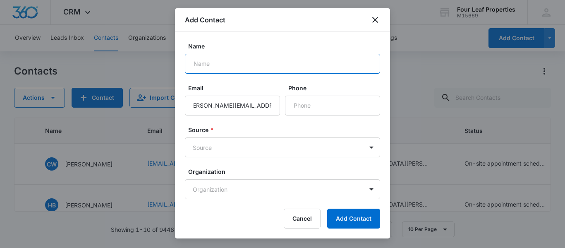
click at [205, 63] on input "Name" at bounding box center [282, 64] width 195 height 20
paste input "[PERSON_NAME]"
click at [192, 66] on input "[PERSON_NAME]" at bounding box center [282, 64] width 195 height 20
type input "[PERSON_NAME]"
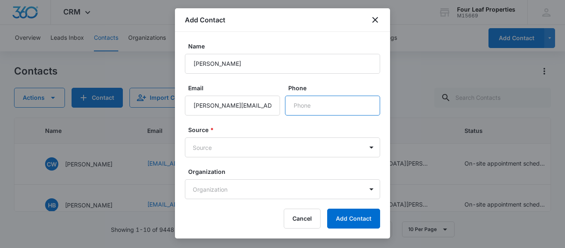
click at [302, 106] on input "Phone" at bounding box center [332, 106] width 95 height 20
paste input "[PHONE_NUMBER]"
type input "[PHONE_NUMBER]"
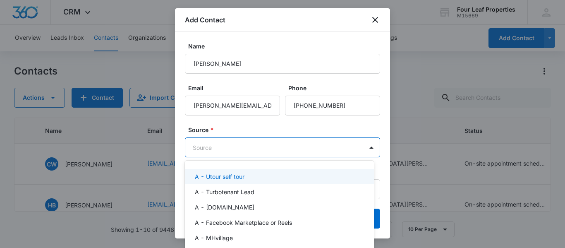
click at [222, 149] on body "CRM Apps Reputation Websites Forms CRM Email Social Shop Payments POS Content A…" at bounding box center [282, 124] width 565 height 248
type input "ut"
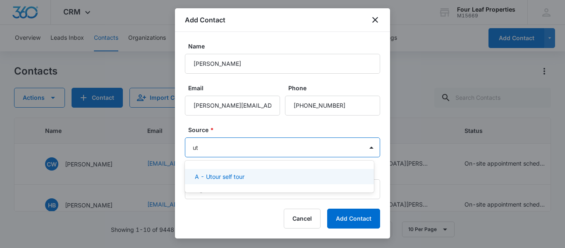
click at [233, 180] on p "A - Utour self tour" at bounding box center [220, 176] width 50 height 9
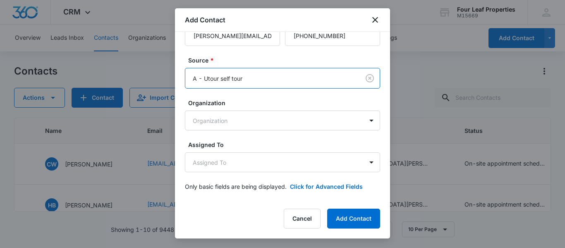
scroll to position [70, 0]
click at [236, 161] on body "CRM Apps Reputation Websites Forms CRM Email Social Shop Payments POS Content A…" at bounding box center [282, 124] width 565 height 248
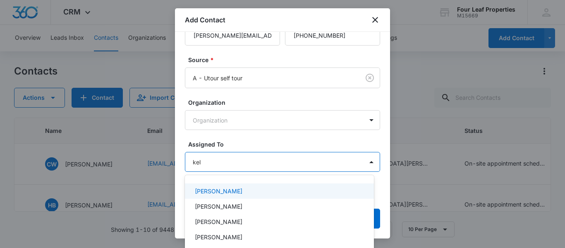
type input "[PERSON_NAME]"
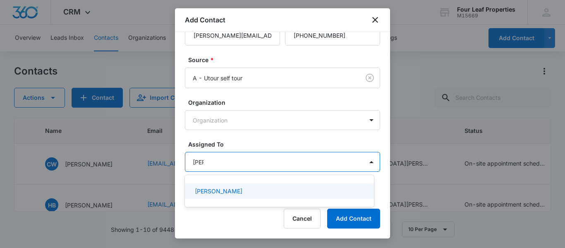
click at [218, 194] on p "[PERSON_NAME]" at bounding box center [219, 191] width 48 height 9
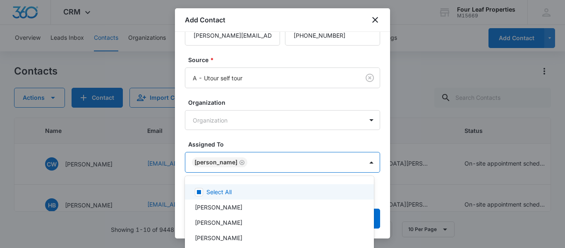
click at [239, 137] on div at bounding box center [282, 124] width 565 height 248
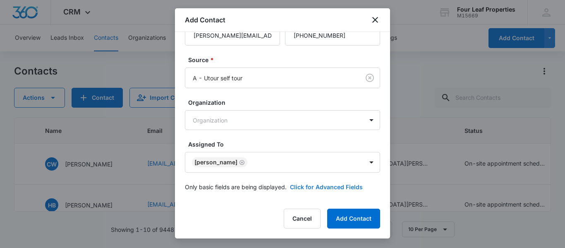
click at [313, 186] on button "Click for Advanced Fields" at bounding box center [326, 186] width 73 height 9
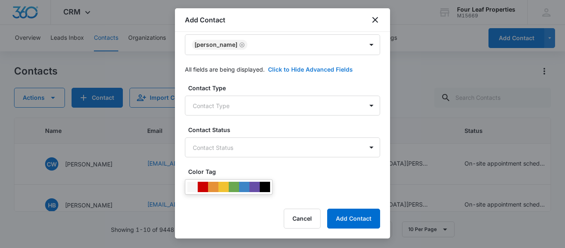
scroll to position [194, 0]
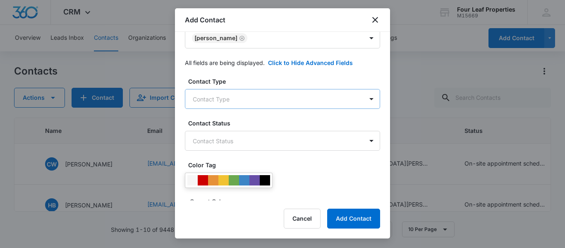
click at [235, 98] on body "CRM Apps Reputation Websites Forms CRM Email Social Shop Payments POS Content A…" at bounding box center [282, 124] width 565 height 248
type input "nor"
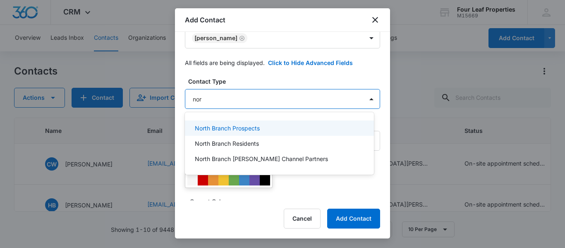
click at [244, 130] on p "North Branch Prospects" at bounding box center [227, 128] width 65 height 9
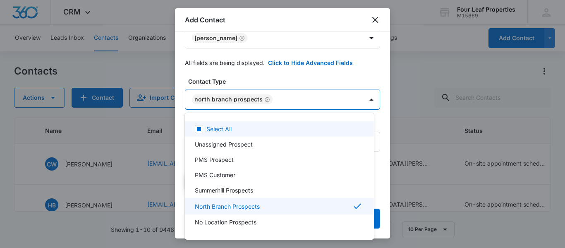
click at [258, 72] on div at bounding box center [282, 124] width 565 height 248
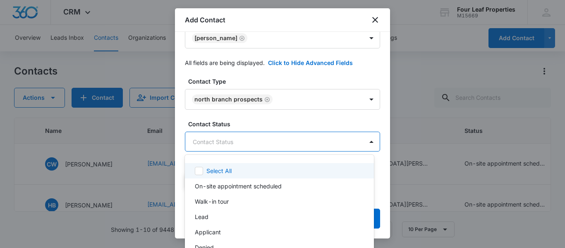
click at [244, 137] on body "CRM Apps Reputation Websites Forms CRM Email Social Shop Payments POS Content A…" at bounding box center [282, 124] width 565 height 248
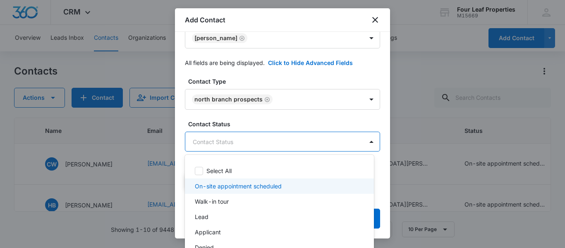
click at [236, 186] on p "On-site appointment scheduled" at bounding box center [238, 186] width 87 height 9
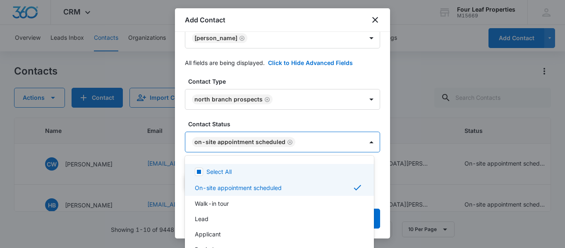
click at [250, 120] on div at bounding box center [282, 124] width 565 height 248
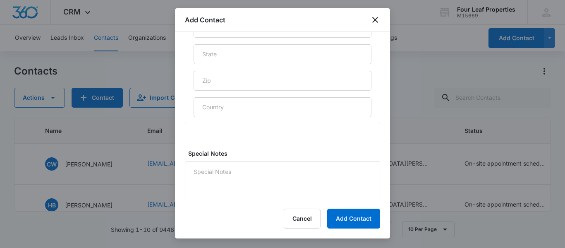
scroll to position [459, 0]
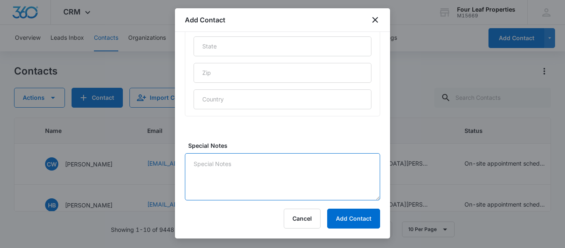
click at [231, 161] on textarea "Special Notes" at bounding box center [282, 176] width 195 height 47
type textarea "texted and LM"
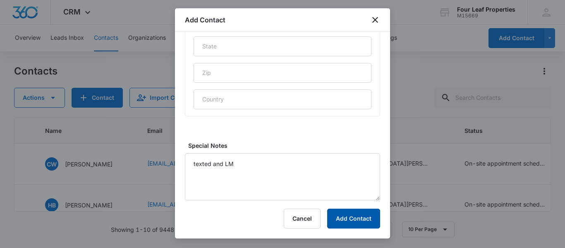
click at [347, 219] on button "Add Contact" at bounding box center [353, 219] width 53 height 20
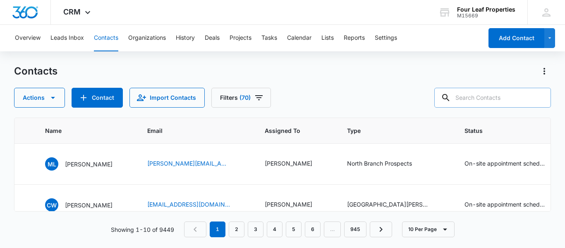
click at [472, 94] on input "text" at bounding box center [493, 98] width 117 height 20
paste input "[DOMAIN_NAME][EMAIL_ADDRESS][DOMAIN_NAME]"
type input "[DOMAIN_NAME][EMAIL_ADDRESS][DOMAIN_NAME]"
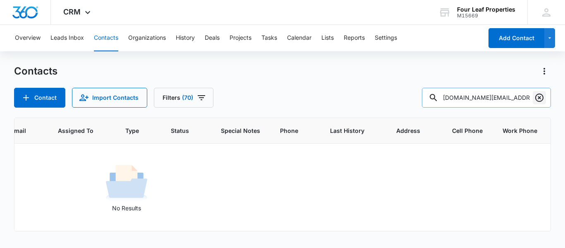
click at [538, 97] on icon "Clear" at bounding box center [540, 98] width 10 height 10
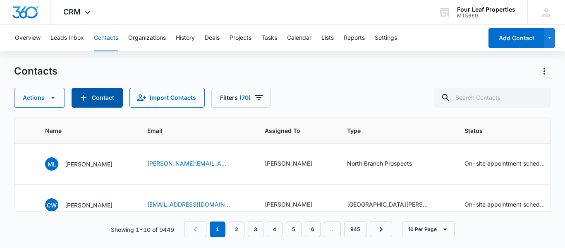
click at [94, 103] on button "Contact" at bounding box center [97, 98] width 51 height 20
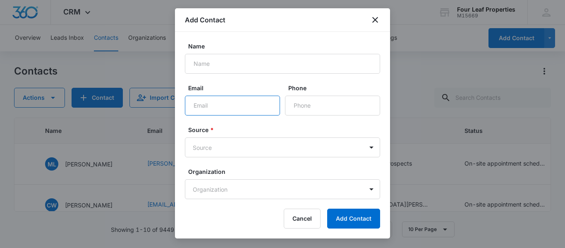
click at [200, 100] on input "Email" at bounding box center [232, 106] width 95 height 20
paste input "[DOMAIN_NAME][EMAIL_ADDRESS][DOMAIN_NAME]"
type input "[DOMAIN_NAME][EMAIL_ADDRESS][DOMAIN_NAME]"
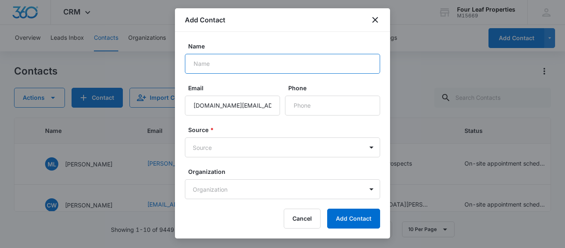
click at [202, 63] on input "Name" at bounding box center [282, 64] width 195 height 20
type input "[PERSON_NAME]"
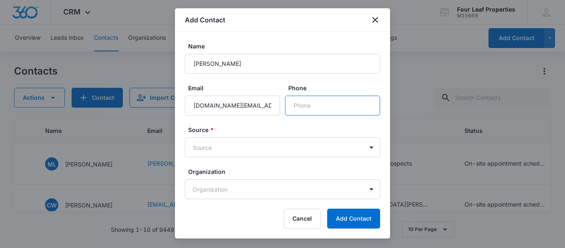
click at [301, 108] on input "Phone" at bounding box center [332, 106] width 95 height 20
paste input "[PHONE_NUMBER]"
type input "[PHONE_NUMBER]"
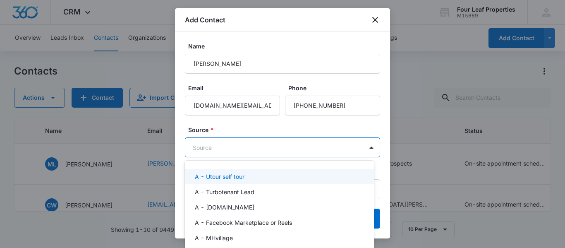
click at [230, 146] on body "CRM Apps Reputation Websites Forms CRM Email Social Shop Payments POS Content A…" at bounding box center [282, 124] width 565 height 248
type input "ut"
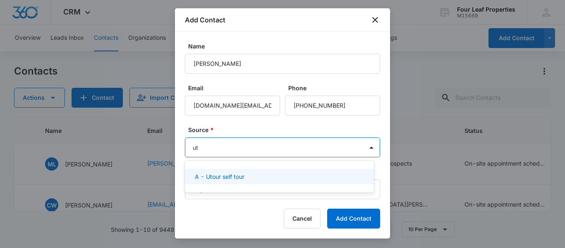
click at [222, 178] on p "A - Utour self tour" at bounding box center [220, 176] width 50 height 9
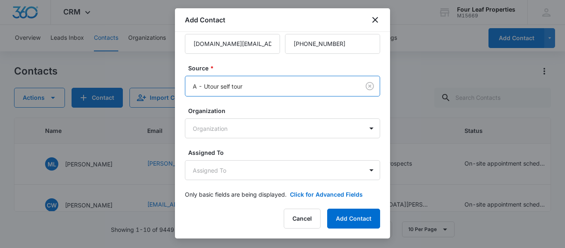
scroll to position [70, 0]
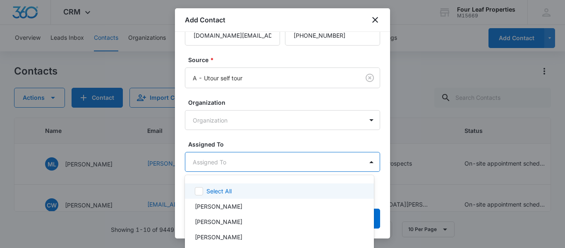
click at [216, 163] on body "CRM Apps Reputation Websites Forms CRM Email Social Shop Payments POS Content A…" at bounding box center [282, 124] width 565 height 248
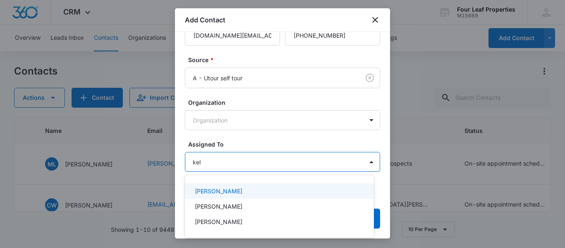
type input "[PERSON_NAME]"
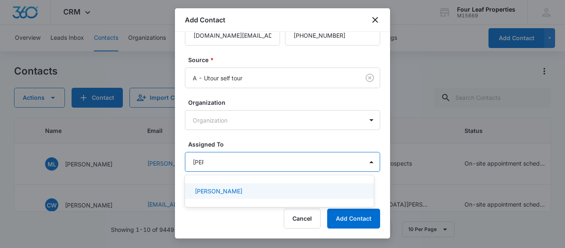
click at [213, 192] on p "[PERSON_NAME]" at bounding box center [219, 191] width 48 height 9
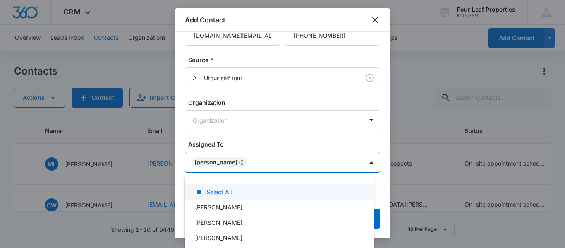
click at [247, 135] on div at bounding box center [282, 124] width 565 height 248
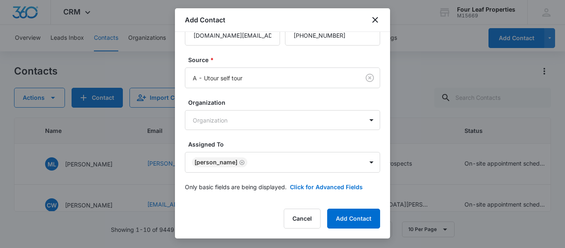
scroll to position [71, 0]
click at [320, 189] on button "Click for Advanced Fields" at bounding box center [326, 186] width 73 height 9
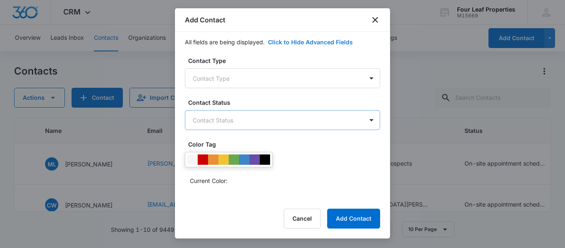
scroll to position [236, 0]
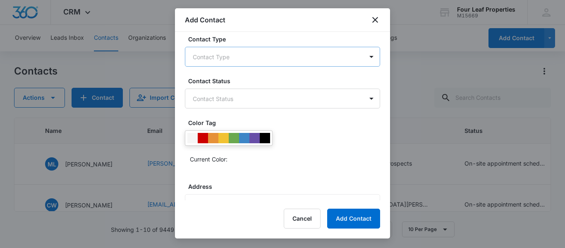
click at [218, 56] on body "CRM Apps Reputation Websites Forms CRM Email Social Shop Payments POS Content A…" at bounding box center [282, 124] width 565 height 248
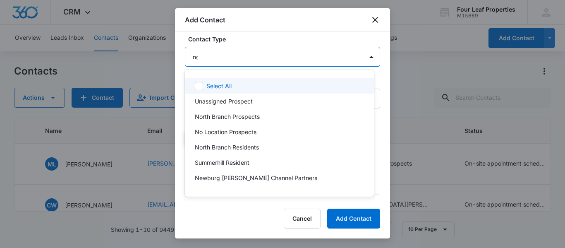
type input "nor"
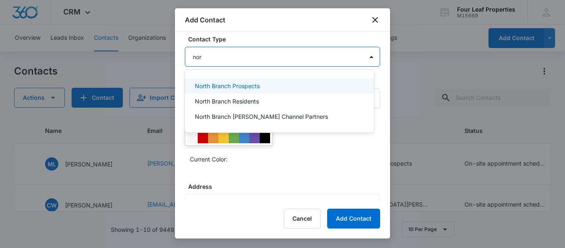
click at [229, 86] on p "North Branch Prospects" at bounding box center [227, 86] width 65 height 9
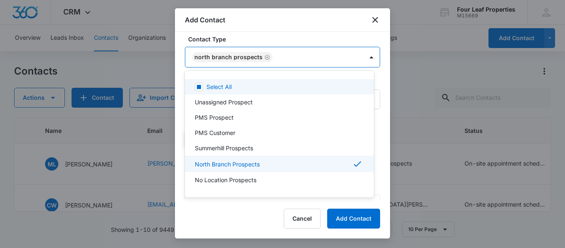
click at [279, 36] on div at bounding box center [282, 124] width 565 height 248
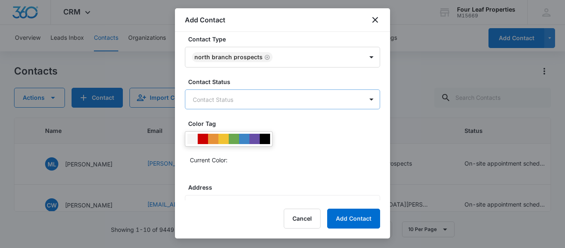
click at [246, 99] on body "CRM Apps Reputation Websites Forms CRM Email Social Shop Payments POS Content A…" at bounding box center [282, 124] width 565 height 248
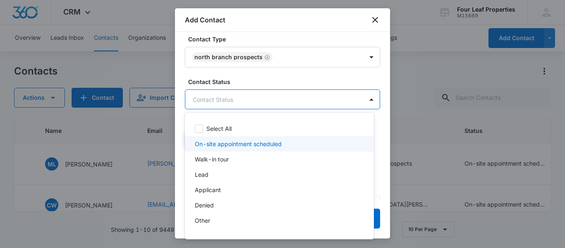
click at [211, 144] on p "On-site appointment scheduled" at bounding box center [238, 143] width 87 height 9
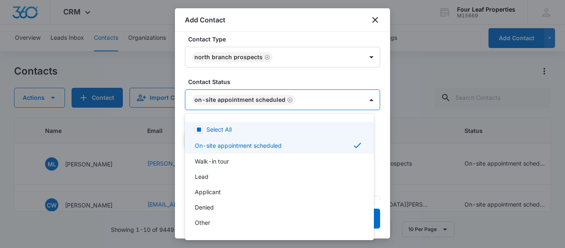
click at [262, 77] on div at bounding box center [282, 124] width 565 height 248
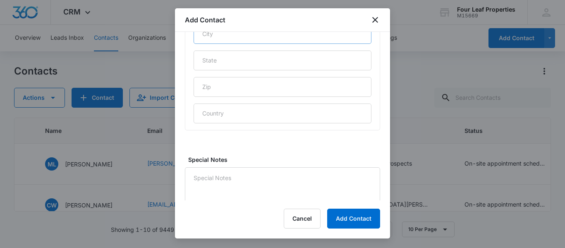
scroll to position [459, 0]
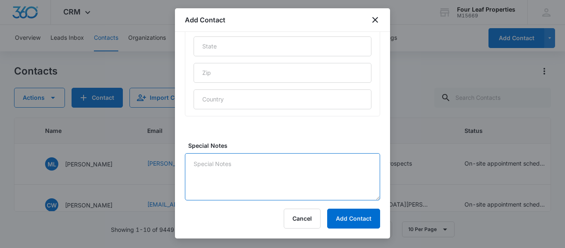
click at [226, 164] on textarea "Special Notes" at bounding box center [282, 176] width 195 height 47
type textarea "LM and texted"
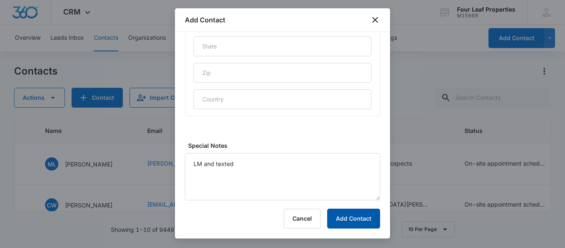
click at [354, 216] on button "Add Contact" at bounding box center [353, 219] width 53 height 20
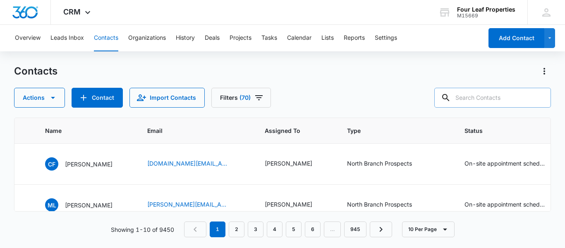
click at [475, 98] on input "text" at bounding box center [493, 98] width 117 height 20
type input "fox"
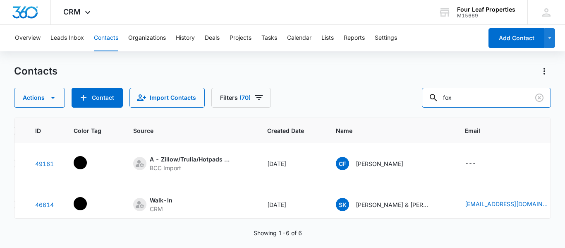
scroll to position [41, 0]
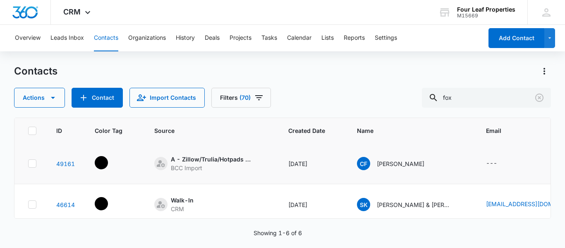
click at [130, 180] on td at bounding box center [115, 163] width 60 height 41
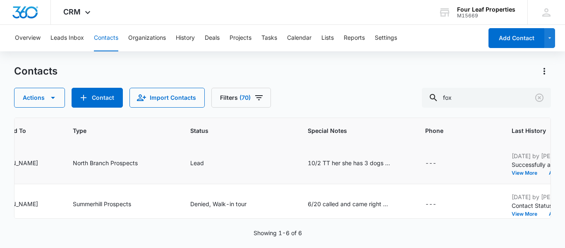
scroll to position [41, 679]
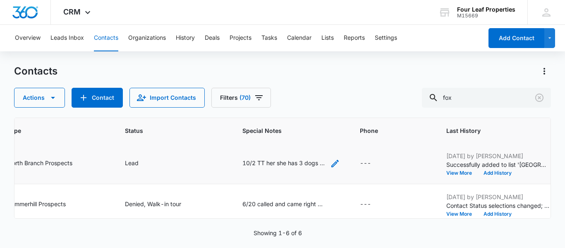
click at [339, 163] on icon "Special Notes - 10/2 TT her she has 3 dogs and isn't coming without them - Sele…" at bounding box center [334, 163] width 7 height 7
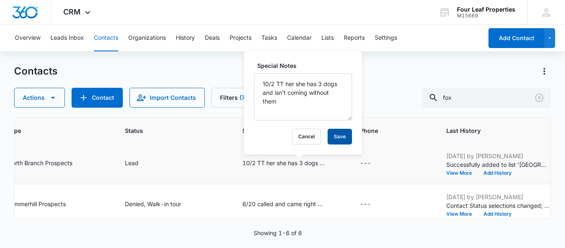
click at [331, 134] on button "Save" at bounding box center [340, 137] width 24 height 16
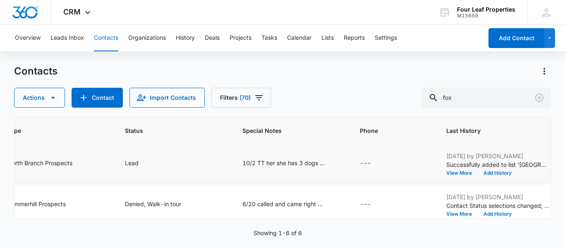
scroll to position [41, 0]
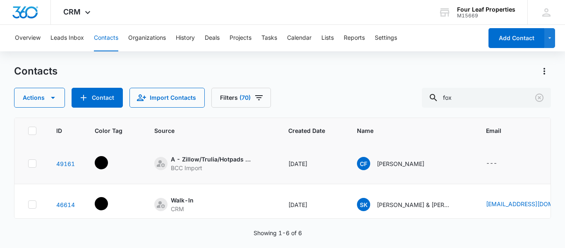
click at [32, 163] on icon at bounding box center [32, 163] width 7 height 7
click at [28, 163] on input "checkbox" at bounding box center [28, 163] width 0 height 0
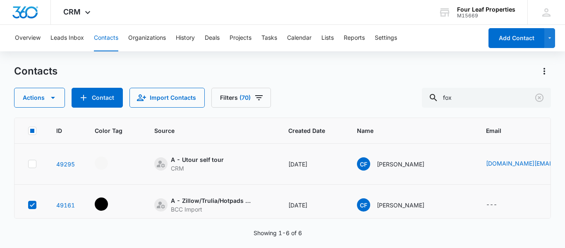
click at [31, 165] on icon at bounding box center [32, 164] width 5 height 4
click at [28, 164] on input "checkbox" at bounding box center [28, 164] width 0 height 0
drag, startPoint x: 58, startPoint y: 96, endPoint x: 53, endPoint y: 95, distance: 4.3
click at [56, 96] on button "Actions" at bounding box center [39, 98] width 51 height 20
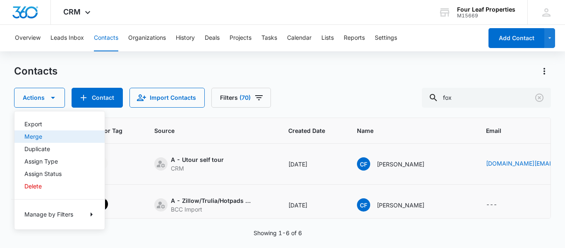
click at [34, 138] on div "Merge" at bounding box center [54, 137] width 60 height 6
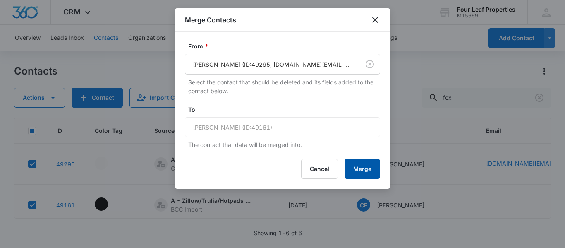
click at [362, 165] on button "Merge" at bounding box center [363, 169] width 36 height 20
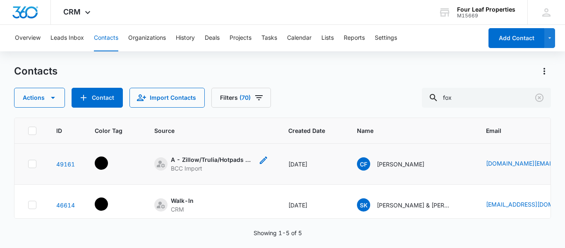
click at [262, 157] on icon "Source - [object Object] - Select to Edit Field" at bounding box center [264, 160] width 10 height 10
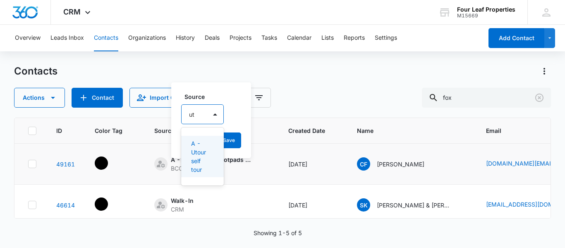
type input "uto"
click at [196, 149] on p "A - Utour self tour" at bounding box center [203, 152] width 24 height 26
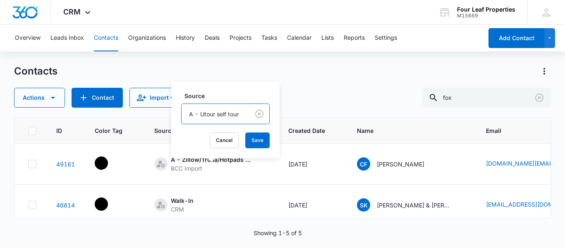
click at [321, 68] on div "Contacts" at bounding box center [282, 71] width 537 height 13
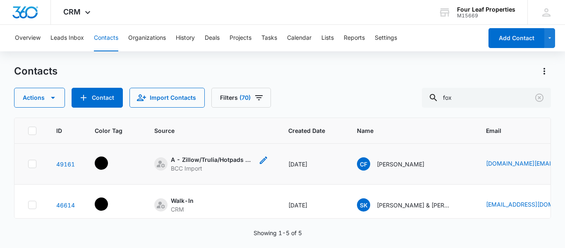
click at [260, 159] on icon "Source - [object Object] - Select to Edit Field" at bounding box center [264, 160] width 10 height 10
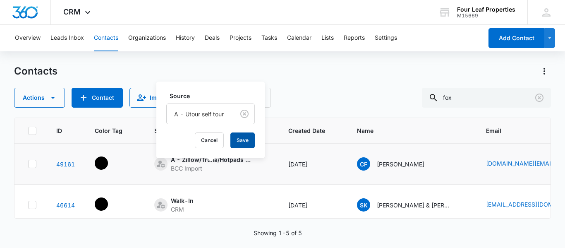
click at [243, 143] on button "Save" at bounding box center [243, 140] width 24 height 16
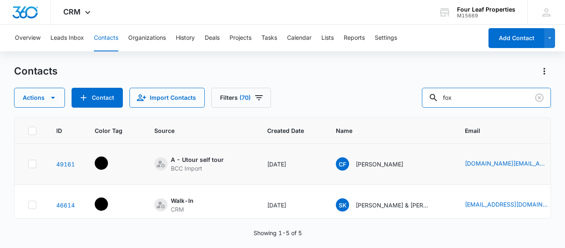
drag, startPoint x: 468, startPoint y: 98, endPoint x: 387, endPoint y: 87, distance: 81.0
click at [390, 89] on div "Actions Contact Import Contacts Filters (70) fox" at bounding box center [282, 98] width 537 height 20
paste input "[EMAIL_ADDRESS][DOMAIN_NAME]"
type input "[EMAIL_ADDRESS][DOMAIN_NAME]"
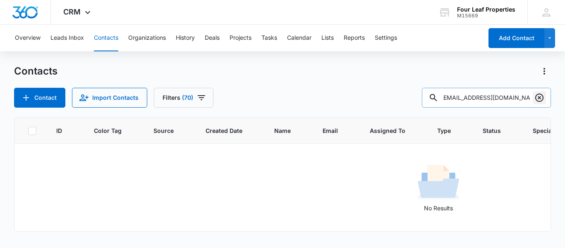
drag, startPoint x: 542, startPoint y: 96, endPoint x: 218, endPoint y: 72, distance: 324.5
click at [542, 95] on icon "Clear" at bounding box center [540, 98] width 10 height 10
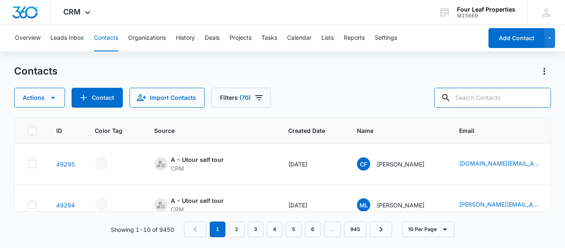
scroll to position [0, 0]
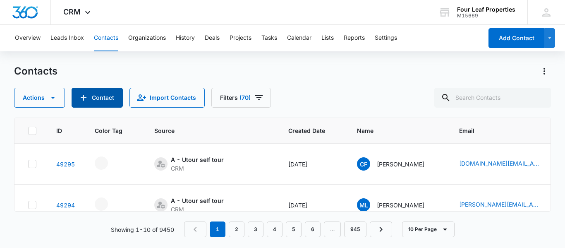
click at [87, 95] on icon "Add Contact" at bounding box center [84, 98] width 10 height 10
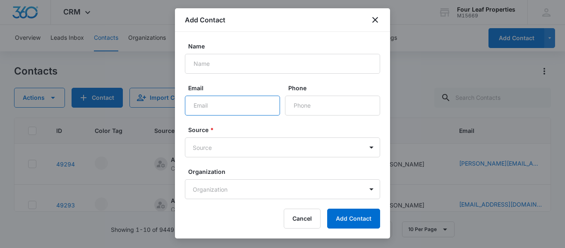
click at [194, 105] on input "Email" at bounding box center [232, 106] width 95 height 20
paste input "[EMAIL_ADDRESS][DOMAIN_NAME]"
type input "[EMAIL_ADDRESS][DOMAIN_NAME]"
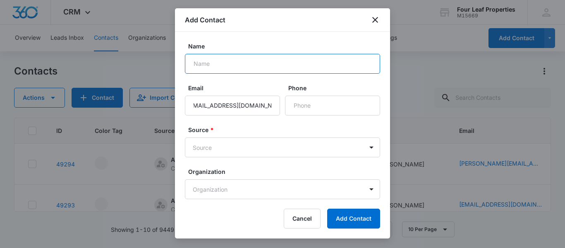
click at [209, 65] on input "Name" at bounding box center [282, 64] width 195 height 20
paste input "[PERSON_NAME]"
type input "[PERSON_NAME]"
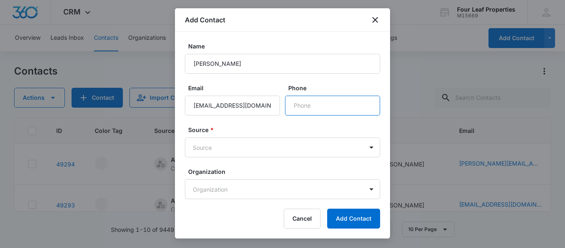
click at [301, 105] on input "Phone" at bounding box center [332, 106] width 95 height 20
paste input "[PHONE_NUMBER]"
type input "[PHONE_NUMBER]"
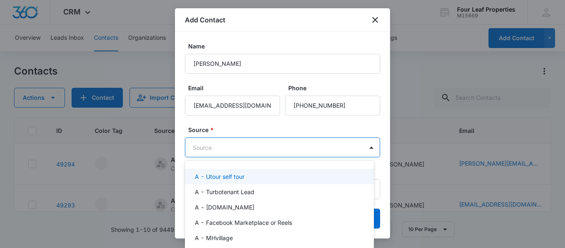
click at [211, 142] on body "CRM Apps Reputation Websites Forms CRM Email Social Shop Payments POS Content A…" at bounding box center [282, 124] width 565 height 248
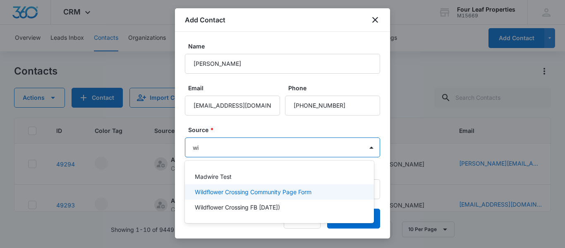
type input "w"
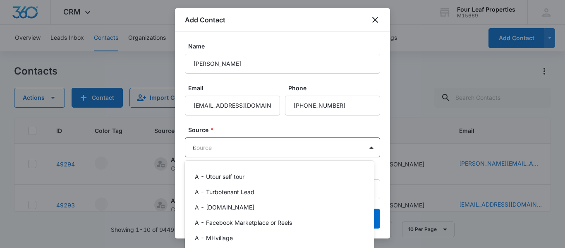
type input "ut"
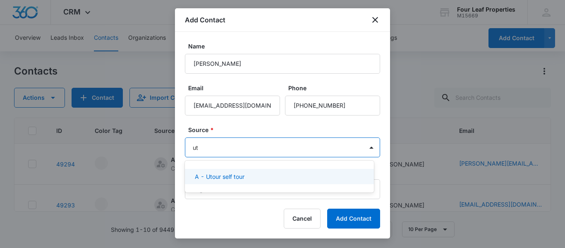
click at [228, 174] on p "A - Utour self tour" at bounding box center [220, 176] width 50 height 9
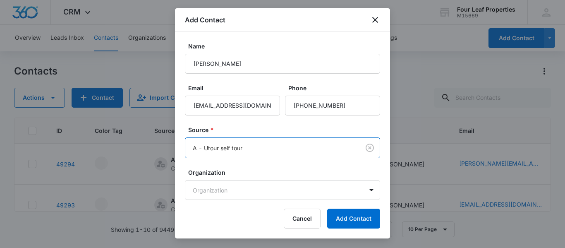
click at [239, 119] on form "Name [PERSON_NAME] Email [EMAIL_ADDRESS][DOMAIN_NAME] Phone Source * option A -…" at bounding box center [282, 156] width 195 height 228
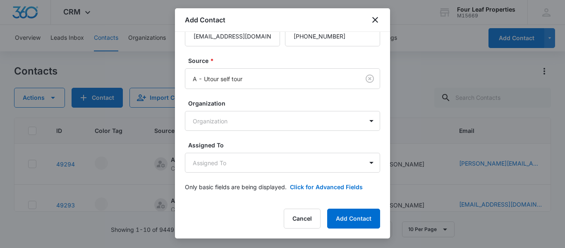
scroll to position [70, 0]
click at [231, 166] on body "CRM Apps Reputation Websites Forms CRM Email Social Shop Payments POS Content A…" at bounding box center [282, 124] width 565 height 248
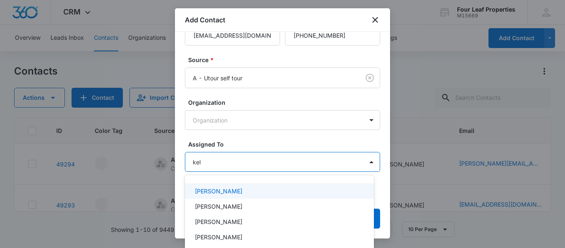
type input "[PERSON_NAME]"
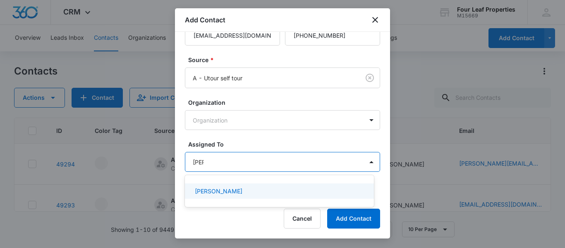
click at [219, 192] on p "[PERSON_NAME]" at bounding box center [219, 191] width 48 height 9
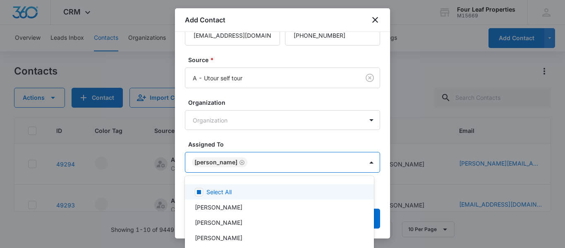
click at [243, 134] on div at bounding box center [282, 124] width 565 height 248
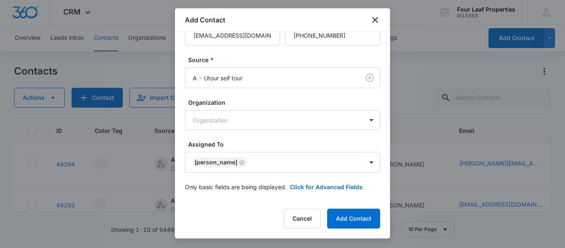
scroll to position [71, 0]
click at [315, 187] on button "Click for Advanced Fields" at bounding box center [326, 186] width 73 height 9
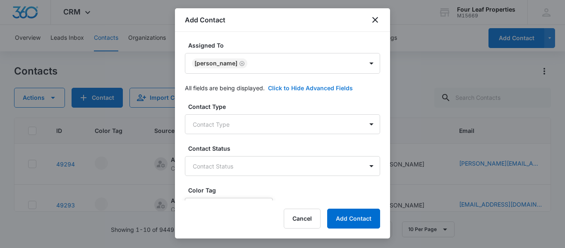
scroll to position [195, 0]
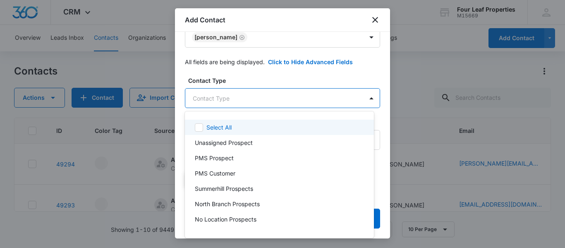
click at [227, 98] on body "CRM Apps Reputation Websites Forms CRM Email Social Shop Payments POS Content A…" at bounding box center [282, 124] width 565 height 248
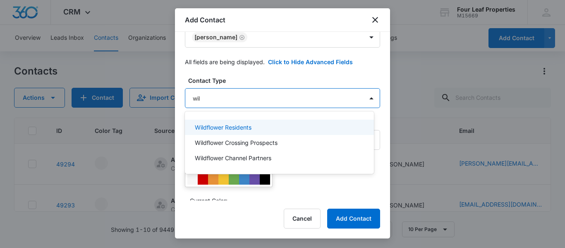
type input "wild"
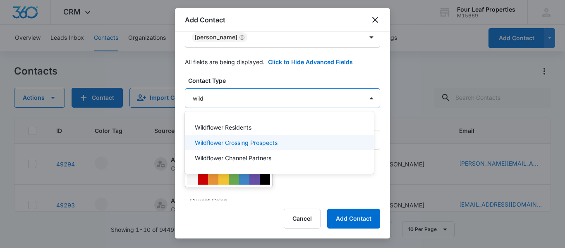
click at [247, 141] on p "Wildflower Crossing Prospects" at bounding box center [236, 142] width 83 height 9
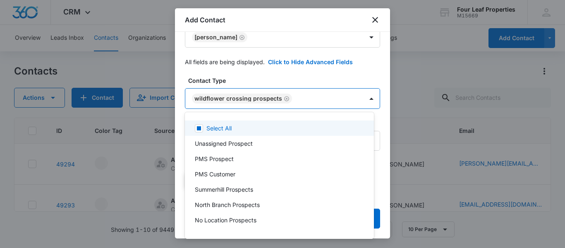
click at [269, 78] on div at bounding box center [282, 124] width 565 height 248
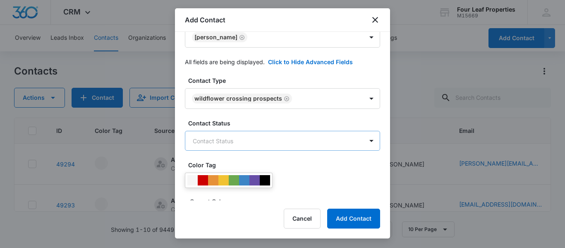
click at [233, 141] on body "CRM Apps Reputation Websites Forms CRM Email Social Shop Payments POS Content A…" at bounding box center [282, 124] width 565 height 248
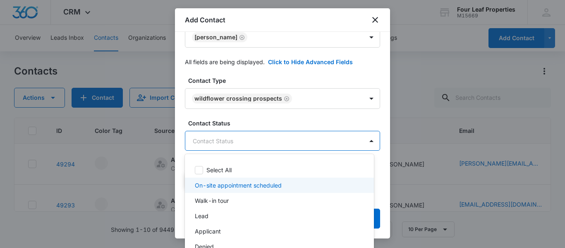
drag, startPoint x: 221, startPoint y: 184, endPoint x: 242, endPoint y: 146, distance: 43.3
click at [221, 184] on p "On-site appointment scheduled" at bounding box center [238, 185] width 87 height 9
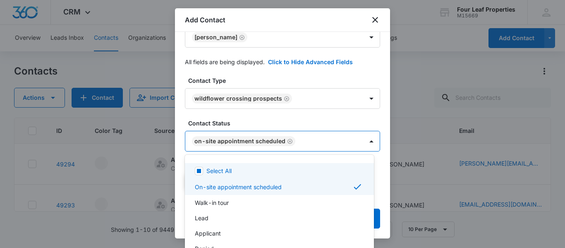
click at [256, 119] on div at bounding box center [282, 124] width 565 height 248
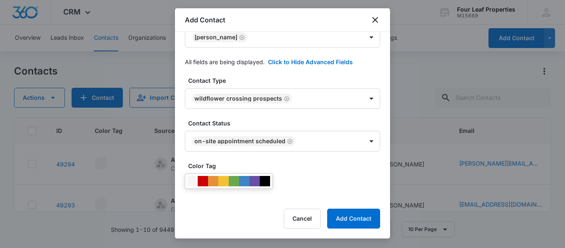
scroll to position [459, 0]
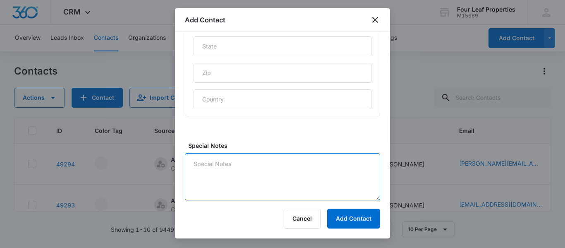
click at [229, 170] on textarea "Special Notes" at bounding box center [282, 176] width 195 height 47
type textarea "texted and LM"
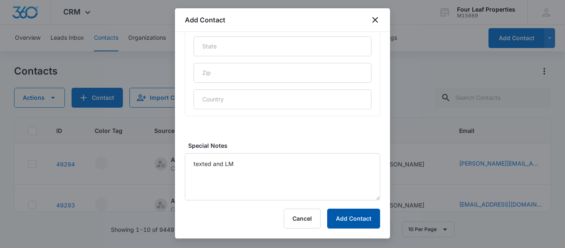
click at [359, 216] on button "Add Contact" at bounding box center [353, 219] width 53 height 20
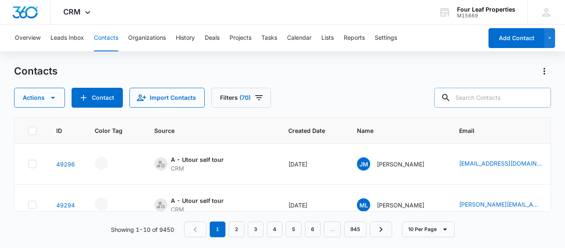
click at [468, 95] on input "text" at bounding box center [493, 98] width 117 height 20
paste input "[EMAIL_ADDRESS][DOMAIN_NAME]"
type input "[EMAIL_ADDRESS][DOMAIN_NAME]"
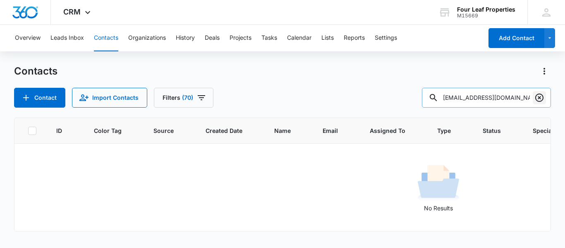
click at [539, 97] on icon "Clear" at bounding box center [539, 98] width 8 height 8
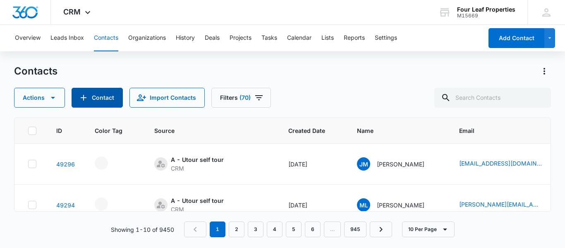
click at [98, 96] on button "Contact" at bounding box center [97, 98] width 51 height 20
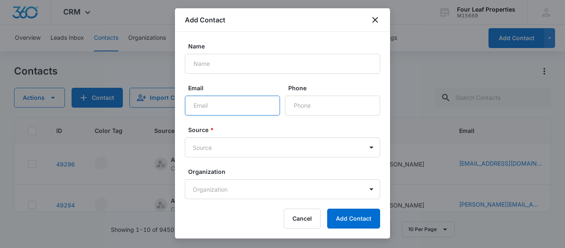
click at [193, 104] on input "Email" at bounding box center [232, 106] width 95 height 20
paste input "[EMAIL_ADDRESS][DOMAIN_NAME]"
type input "[EMAIL_ADDRESS][DOMAIN_NAME]"
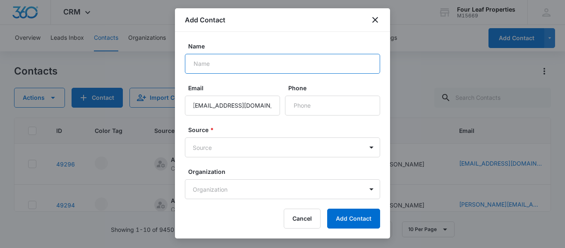
click at [200, 65] on input "Name" at bounding box center [282, 64] width 195 height 20
type input "[PERSON_NAME]"
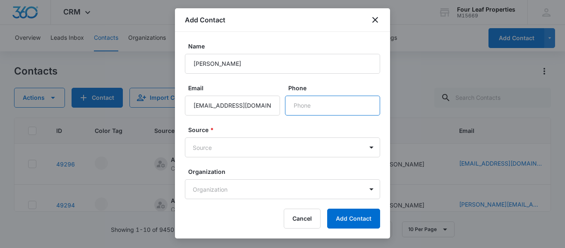
click at [309, 107] on input "Phone" at bounding box center [332, 106] width 95 height 20
paste input "[PHONE_NUMBER]"
type input "[PHONE_NUMBER]"
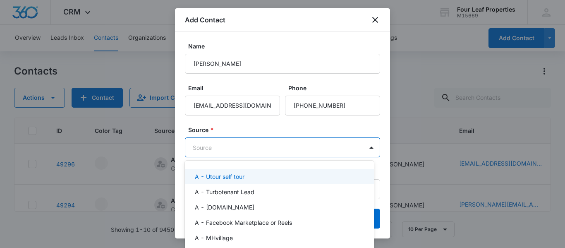
click at [206, 145] on body "CRM Apps Reputation Websites Forms CRM Email Social Shop Payments POS Content A…" at bounding box center [282, 124] width 565 height 248
type input "ut"
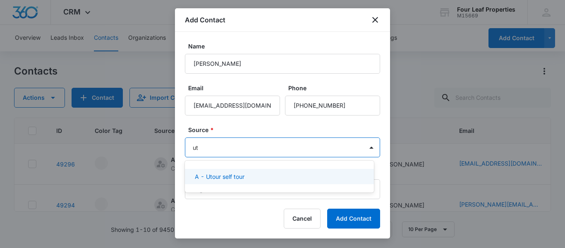
click at [227, 175] on p "A - Utour self tour" at bounding box center [220, 176] width 50 height 9
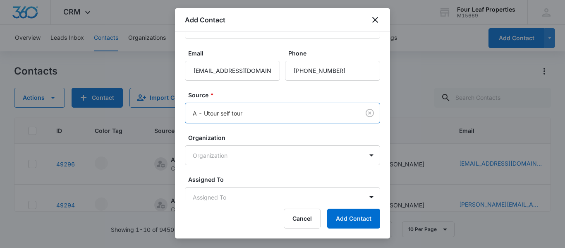
scroll to position [70, 0]
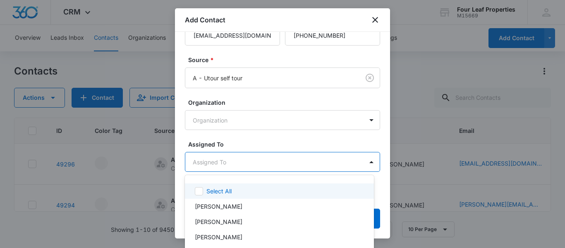
click at [213, 163] on body "CRM Apps Reputation Websites Forms CRM Email Social Shop Payments POS Content A…" at bounding box center [282, 124] width 565 height 248
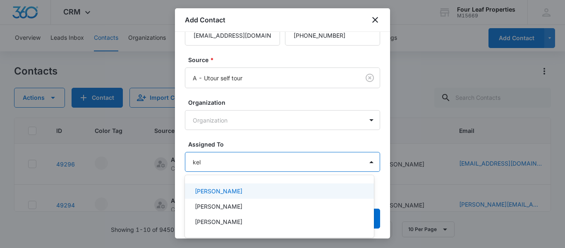
type input "[PERSON_NAME]"
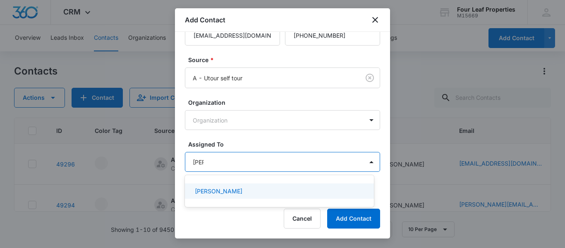
click at [214, 193] on p "[PERSON_NAME]" at bounding box center [219, 191] width 48 height 9
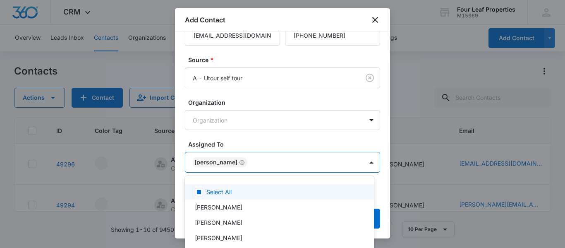
click at [243, 138] on div at bounding box center [282, 124] width 565 height 248
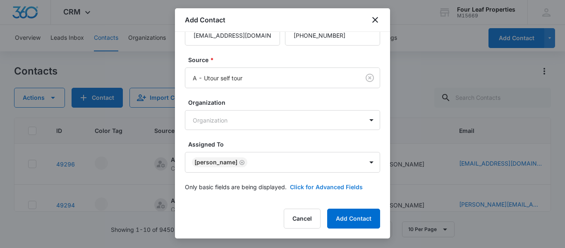
click at [301, 186] on button "Click for Advanced Fields" at bounding box center [326, 186] width 73 height 9
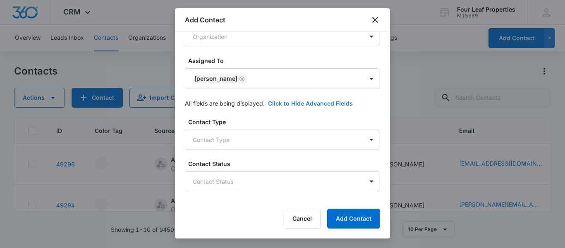
scroll to position [194, 0]
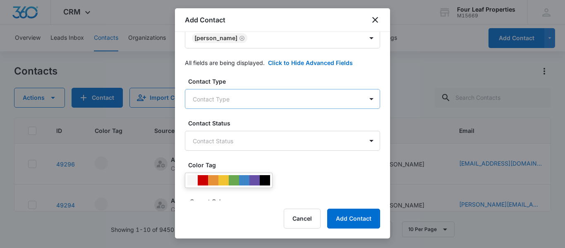
click at [217, 94] on body "CRM Apps Reputation Websites Forms CRM Email Social Shop Payments POS Content A…" at bounding box center [282, 124] width 565 height 248
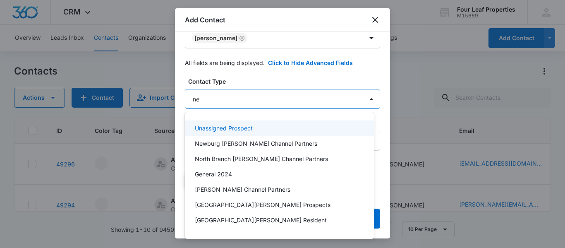
type input "new"
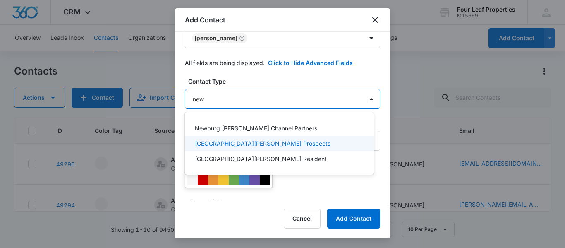
click at [248, 144] on p "[GEOGRAPHIC_DATA][PERSON_NAME] Prospects" at bounding box center [263, 143] width 136 height 9
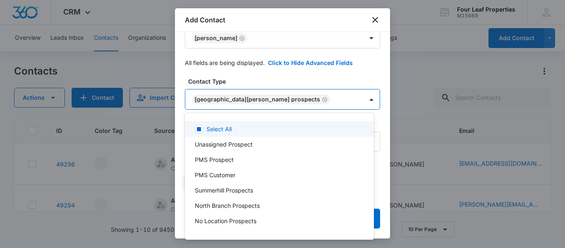
click at [247, 75] on div at bounding box center [282, 124] width 565 height 248
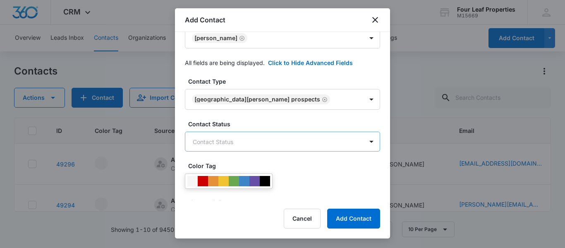
click at [236, 144] on body "CRM Apps Reputation Websites Forms CRM Email Social Shop Payments POS Content A…" at bounding box center [282, 124] width 565 height 248
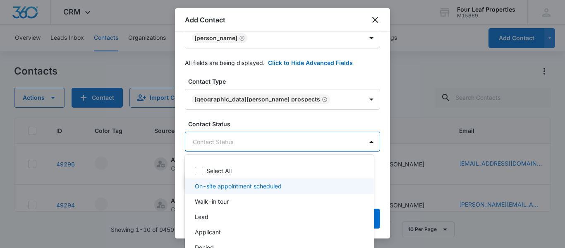
click at [224, 189] on p "On-site appointment scheduled" at bounding box center [238, 186] width 87 height 9
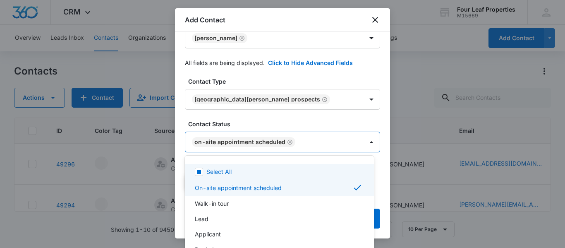
drag, startPoint x: 262, startPoint y: 118, endPoint x: 260, endPoint y: 132, distance: 13.7
click at [262, 117] on div at bounding box center [282, 124] width 565 height 248
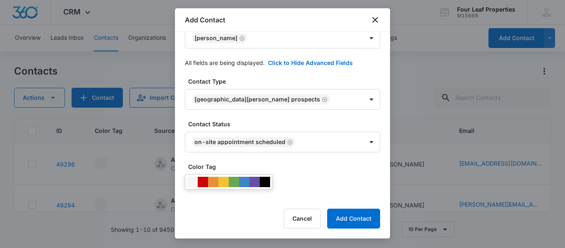
scroll to position [459, 0]
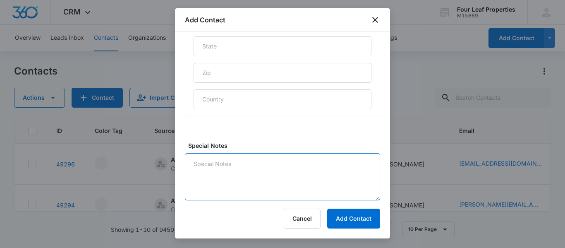
click at [220, 166] on textarea "Special Notes" at bounding box center [282, 176] width 195 height 47
type textarea "texted and LM"
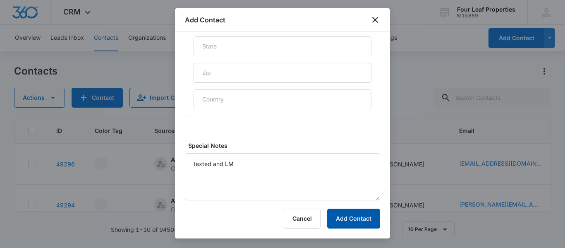
click at [350, 218] on button "Add Contact" at bounding box center [353, 219] width 53 height 20
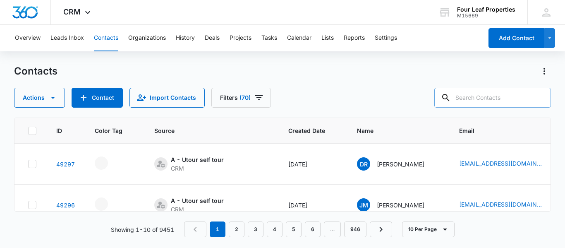
click at [472, 97] on input "text" at bounding box center [493, 98] width 117 height 20
type input "[PERSON_NAME]"
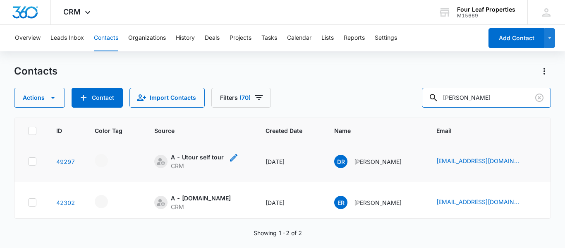
scroll to position [0, 0]
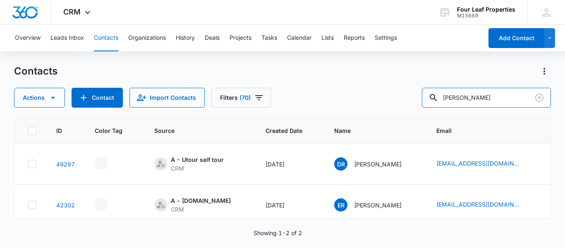
drag, startPoint x: 444, startPoint y: 98, endPoint x: 370, endPoint y: 87, distance: 75.3
click at [370, 87] on div "Contacts Actions Contact Import Contacts Filters (70) [PERSON_NAME]" at bounding box center [282, 86] width 537 height 43
paste input "[EMAIL_ADDRESS][DOMAIN_NAME]"
type input "[EMAIL_ADDRESS][DOMAIN_NAME]"
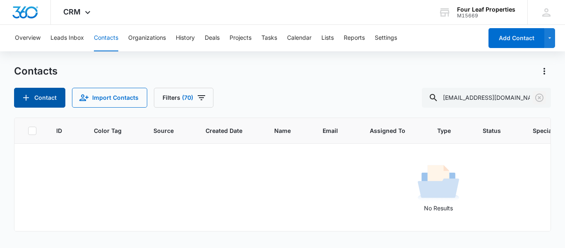
drag, startPoint x: 542, startPoint y: 97, endPoint x: 120, endPoint y: 91, distance: 422.6
click at [542, 96] on icon "Clear" at bounding box center [540, 98] width 10 height 10
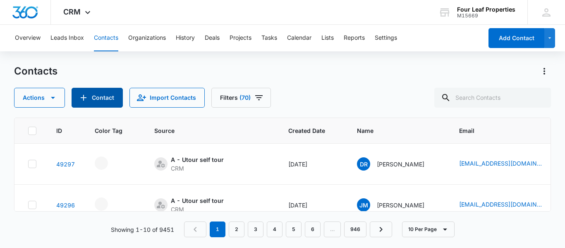
click at [92, 98] on button "Contact" at bounding box center [97, 98] width 51 height 20
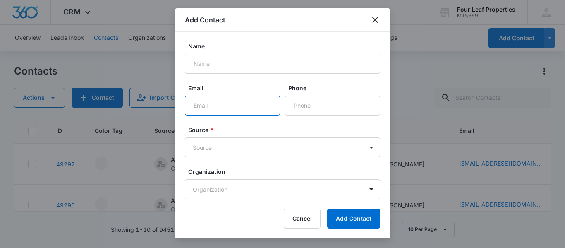
click at [195, 102] on input "Email" at bounding box center [232, 106] width 95 height 20
paste input "[EMAIL_ADDRESS][DOMAIN_NAME]"
type input "[EMAIL_ADDRESS][DOMAIN_NAME]"
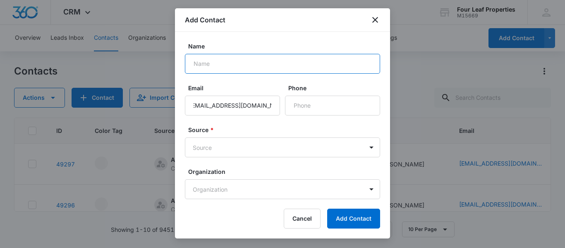
click at [204, 64] on input "Name" at bounding box center [282, 64] width 195 height 20
paste input "[PERSON_NAME]"
type input "[PERSON_NAME]"
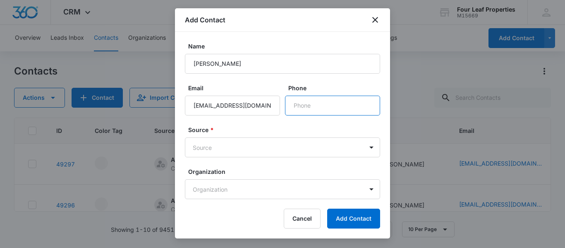
click at [314, 104] on input "Phone" at bounding box center [332, 106] width 95 height 20
paste input "[PHONE_NUMBER]"
type input "[PHONE_NUMBER]"
click at [231, 148] on body "CRM Apps Reputation Websites Forms CRM Email Social Shop Payments POS Content A…" at bounding box center [282, 124] width 565 height 248
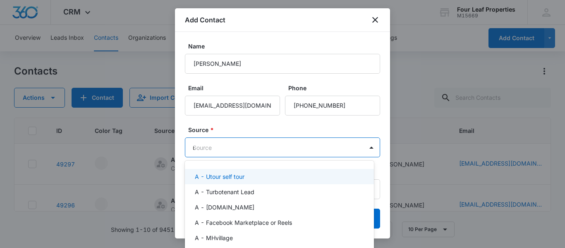
type input "ut"
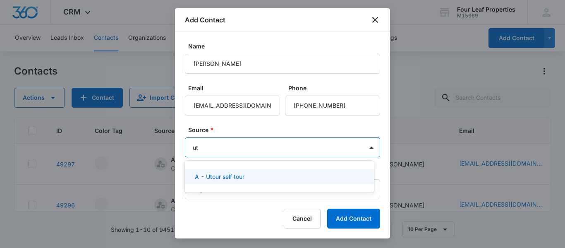
click at [231, 176] on p "A - Utour self tour" at bounding box center [220, 176] width 50 height 9
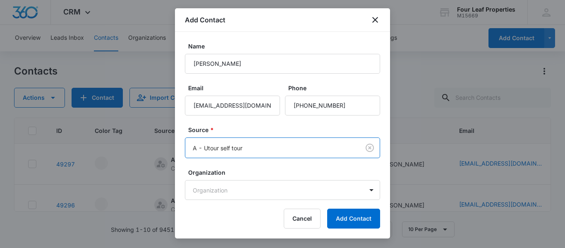
click at [250, 129] on label "Source *" at bounding box center [285, 129] width 195 height 9
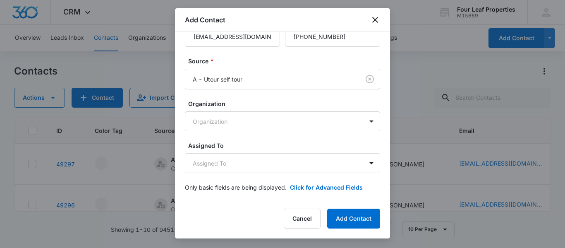
scroll to position [70, 0]
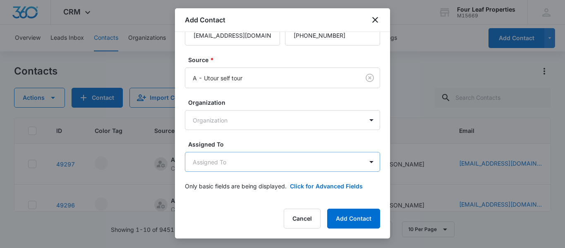
click at [216, 163] on body "CRM Apps Reputation Websites Forms CRM Email Social Shop Payments POS Content A…" at bounding box center [282, 124] width 565 height 248
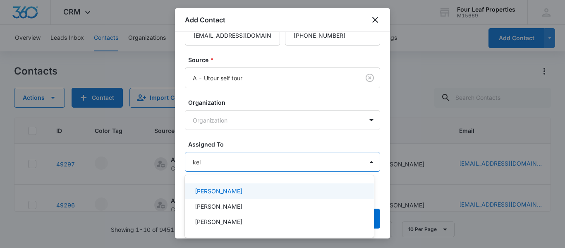
type input "[PERSON_NAME]"
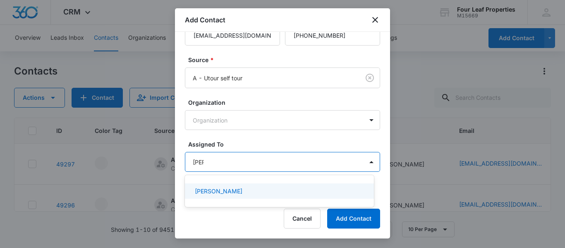
click at [226, 193] on p "[PERSON_NAME]" at bounding box center [219, 191] width 48 height 9
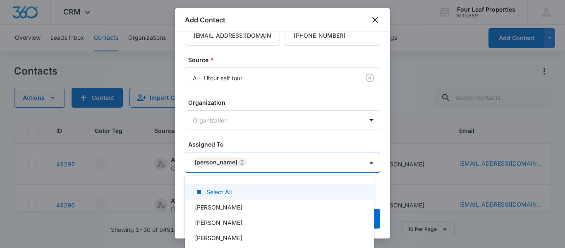
click at [244, 129] on div at bounding box center [282, 124] width 565 height 248
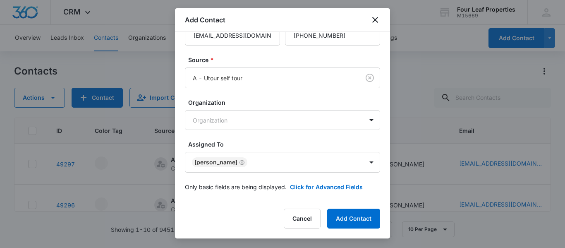
click at [246, 137] on form "Name [PERSON_NAME] Email [EMAIL_ADDRESS][DOMAIN_NAME] Phone Source * A - Utour …" at bounding box center [282, 86] width 195 height 229
click at [311, 185] on button "Click for Advanced Fields" at bounding box center [326, 186] width 73 height 9
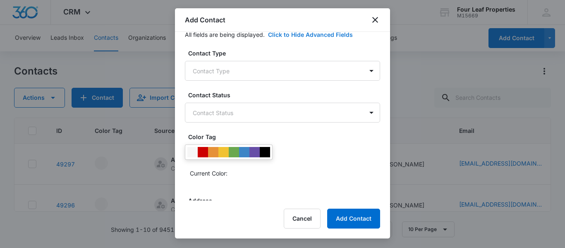
scroll to position [235, 0]
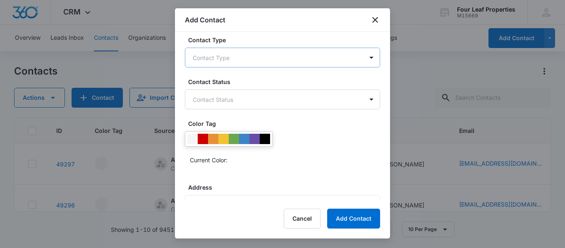
click at [219, 61] on body "CRM Apps Reputation Websites Forms CRM Email Social Shop Payments POS Content A…" at bounding box center [282, 124] width 565 height 248
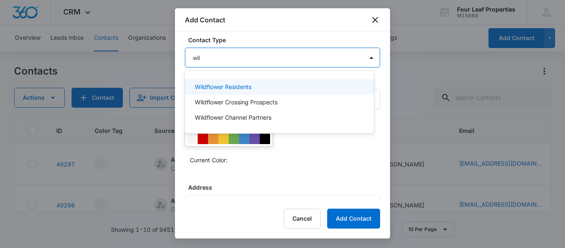
type input "wild"
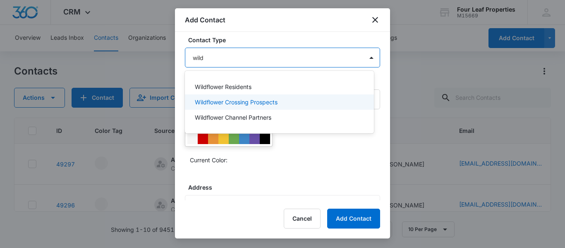
click at [217, 103] on p "Wildflower Crossing Prospects" at bounding box center [236, 102] width 83 height 9
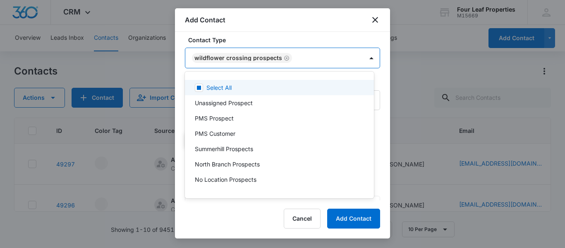
click at [297, 37] on div at bounding box center [282, 124] width 565 height 248
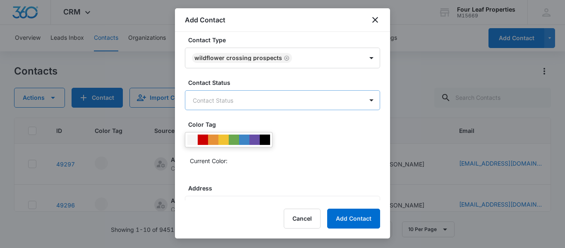
click at [267, 96] on body "CRM Apps Reputation Websites Forms CRM Email Social Shop Payments POS Content A…" at bounding box center [282, 124] width 565 height 248
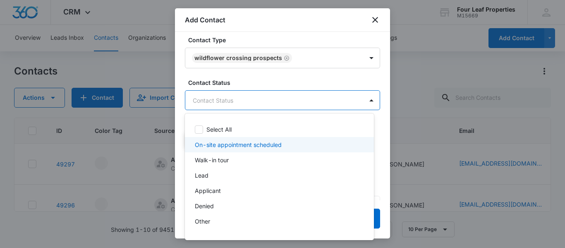
click at [223, 144] on p "On-site appointment scheduled" at bounding box center [238, 144] width 87 height 9
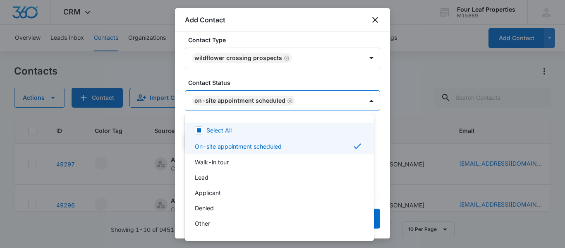
drag, startPoint x: 273, startPoint y: 79, endPoint x: 276, endPoint y: 87, distance: 8.2
click at [273, 77] on div at bounding box center [282, 124] width 565 height 248
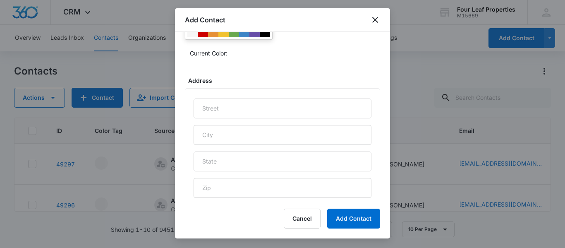
scroll to position [459, 0]
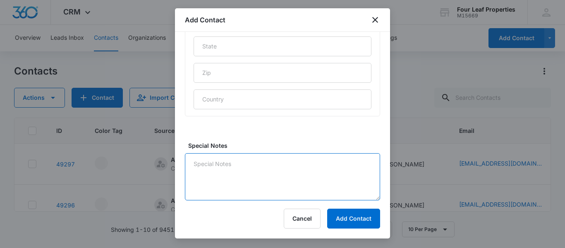
click at [227, 159] on textarea "Special Notes" at bounding box center [282, 176] width 195 height 47
type textarea "LM and texted"
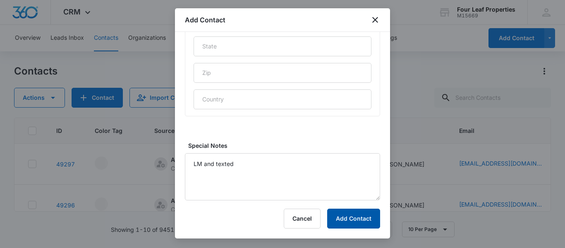
click at [351, 217] on button "Add Contact" at bounding box center [353, 219] width 53 height 20
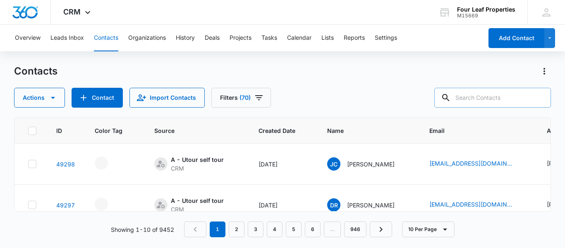
click at [474, 97] on input "text" at bounding box center [493, 98] width 117 height 20
paste input "[EMAIL_ADDRESS][DOMAIN_NAME]"
type input "[EMAIL_ADDRESS][DOMAIN_NAME]"
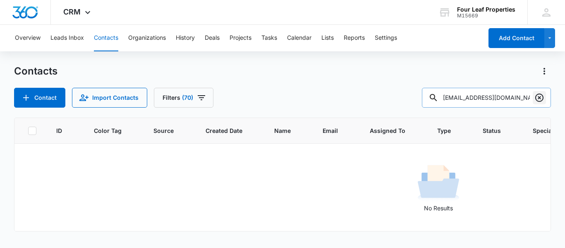
drag, startPoint x: 538, startPoint y: 97, endPoint x: 168, endPoint y: 100, distance: 370.0
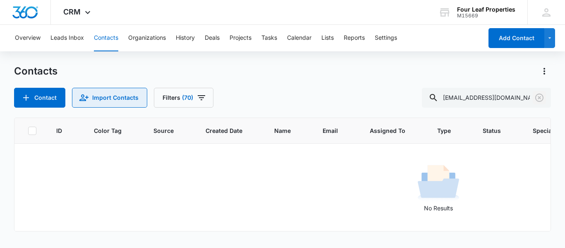
click at [538, 97] on icon "Clear" at bounding box center [540, 98] width 10 height 10
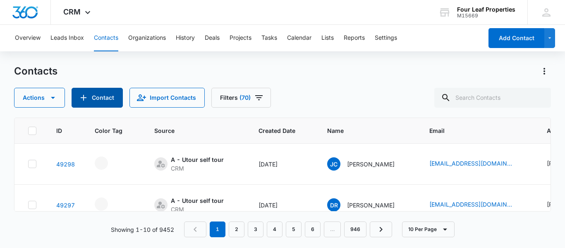
click at [97, 93] on button "Contact" at bounding box center [97, 98] width 51 height 20
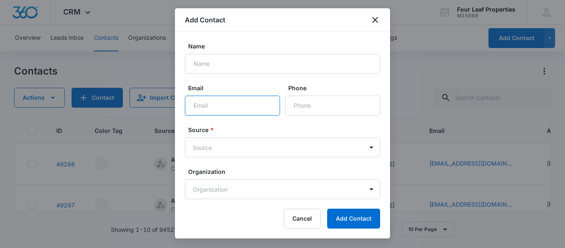
click at [194, 106] on input "Email" at bounding box center [232, 106] width 95 height 20
paste input "[EMAIL_ADDRESS][DOMAIN_NAME]"
type input "[EMAIL_ADDRESS][DOMAIN_NAME]"
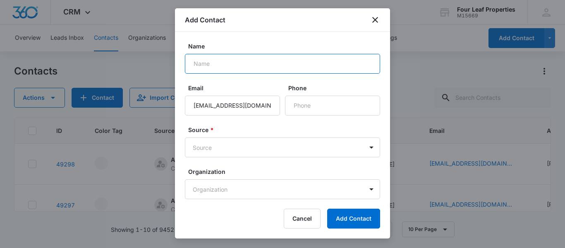
click at [203, 59] on input "Name" at bounding box center [282, 64] width 195 height 20
paste input "[PERSON_NAME]"
click at [219, 63] on input "[PERSON_NAME]" at bounding box center [282, 64] width 195 height 20
type input "[PERSON_NAME]"
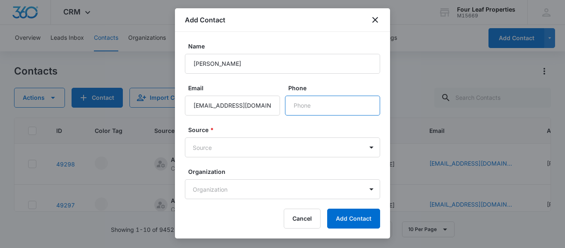
click at [294, 105] on input "Phone" at bounding box center [332, 106] width 95 height 20
paste input "[PHONE_NUMBER]"
type input "[PHONE_NUMBER]"
click at [236, 150] on body "CRM Apps Reputation Websites Forms CRM Email Social Shop Payments POS Content A…" at bounding box center [282, 124] width 565 height 248
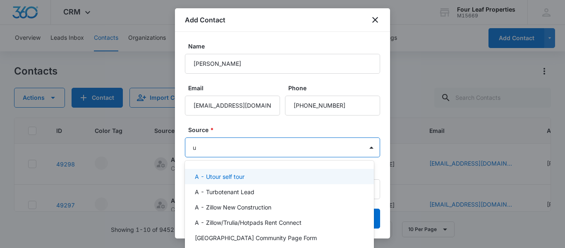
type input "ut"
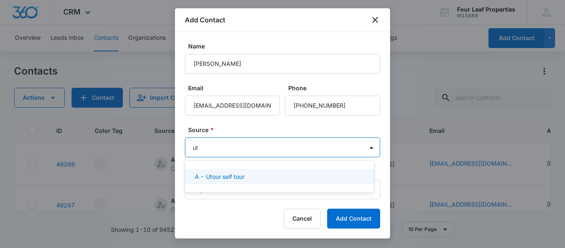
click at [237, 176] on p "A - Utour self tour" at bounding box center [220, 176] width 50 height 9
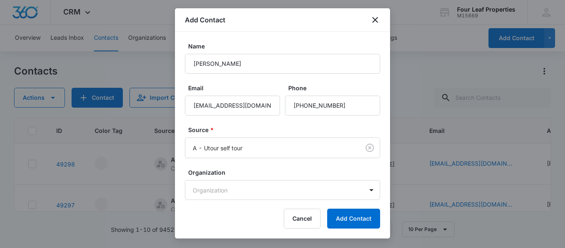
click at [243, 124] on form "Name [PERSON_NAME] Email [EMAIL_ADDRESS][DOMAIN_NAME] Phone Source * A - Utour …" at bounding box center [282, 156] width 195 height 228
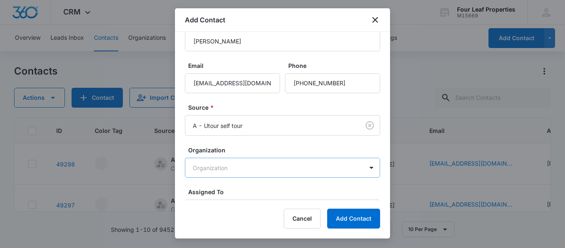
scroll to position [70, 0]
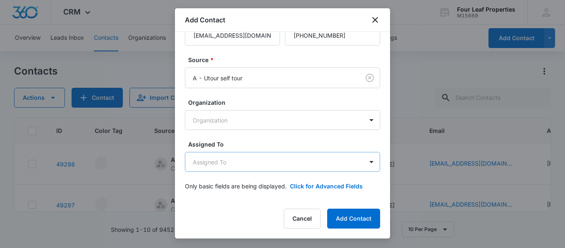
click at [231, 160] on body "CRM Apps Reputation Websites Forms CRM Email Social Shop Payments POS Content A…" at bounding box center [282, 124] width 565 height 248
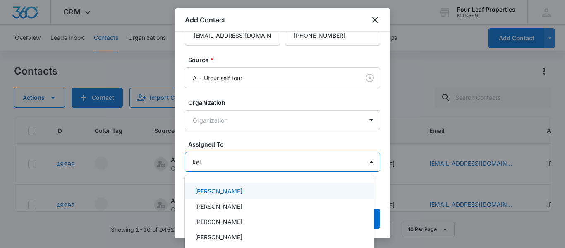
type input "[PERSON_NAME]"
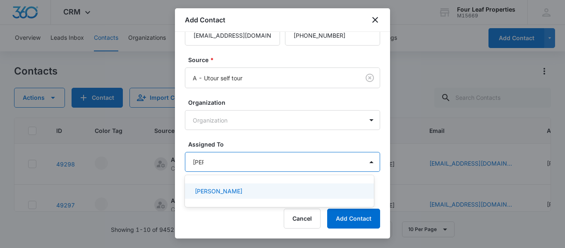
click at [226, 191] on p "[PERSON_NAME]" at bounding box center [219, 191] width 48 height 9
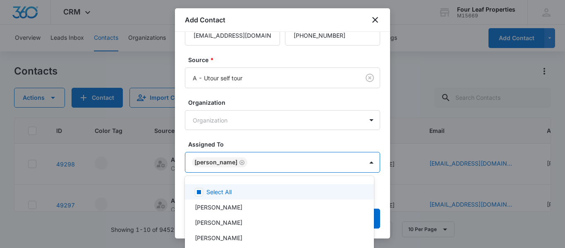
click at [252, 138] on div at bounding box center [282, 124] width 565 height 248
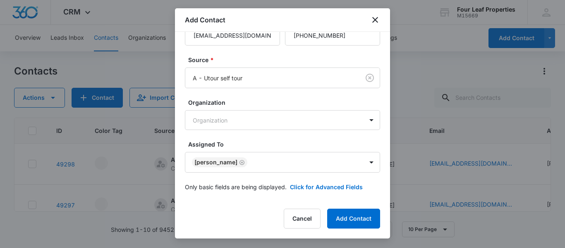
scroll to position [71, 0]
click at [305, 185] on button "Click for Advanced Fields" at bounding box center [326, 186] width 73 height 9
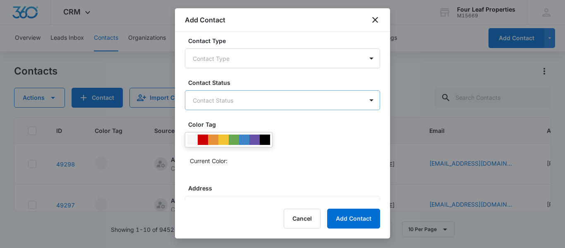
scroll to position [236, 0]
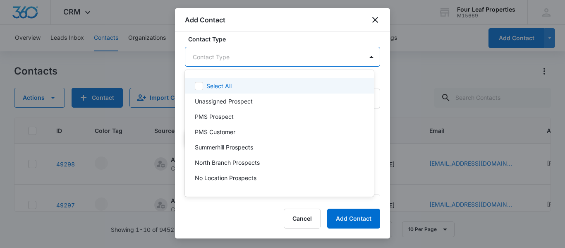
click at [217, 58] on body "CRM Apps Reputation Websites Forms CRM Email Social Shop Payments POS Content A…" at bounding box center [282, 124] width 565 height 248
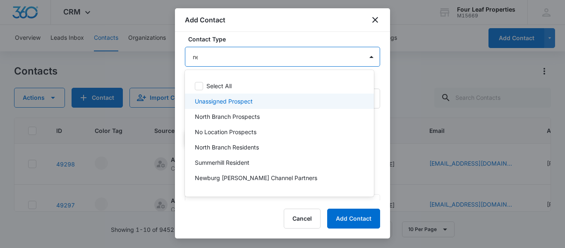
type input "new"
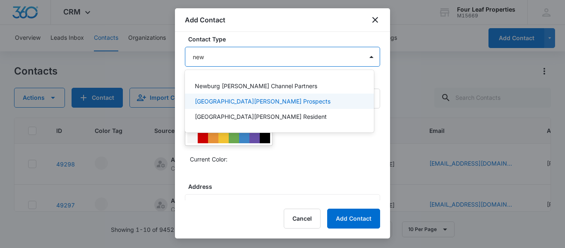
click at [220, 98] on p "[GEOGRAPHIC_DATA][PERSON_NAME] Prospects" at bounding box center [263, 101] width 136 height 9
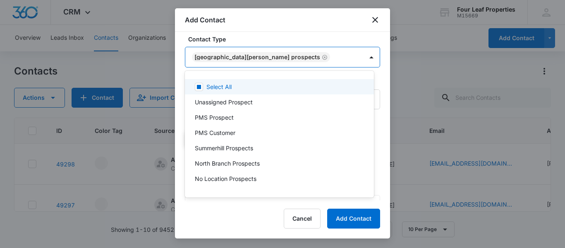
click at [251, 39] on div at bounding box center [282, 124] width 565 height 248
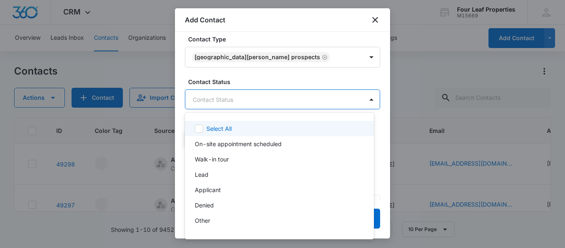
click at [226, 100] on body "CRM Apps Reputation Websites Forms CRM Email Social Shop Payments POS Content A…" at bounding box center [282, 124] width 565 height 248
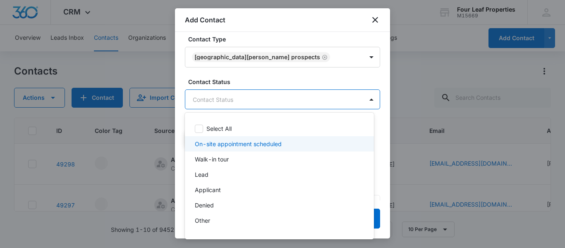
click at [219, 146] on p "On-site appointment scheduled" at bounding box center [238, 143] width 87 height 9
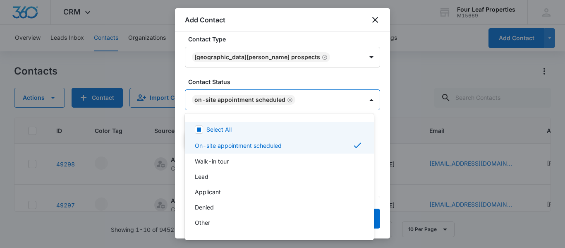
click at [253, 74] on div at bounding box center [282, 124] width 565 height 248
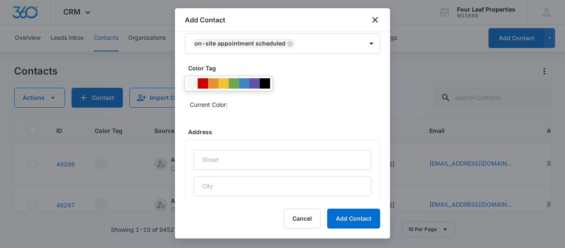
scroll to position [459, 0]
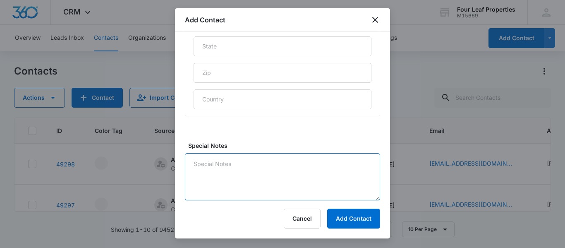
click at [194, 167] on textarea "Special Notes" at bounding box center [282, 176] width 195 height 47
type textarea "texted and LM"
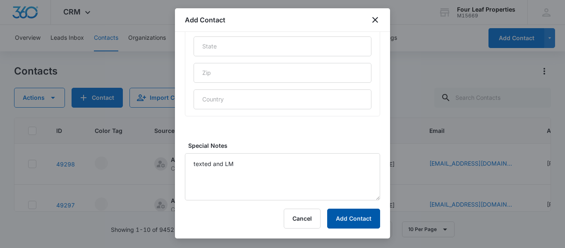
click at [343, 216] on button "Add Contact" at bounding box center [353, 219] width 53 height 20
